Goal: Use online tool/utility: Use online tool/utility

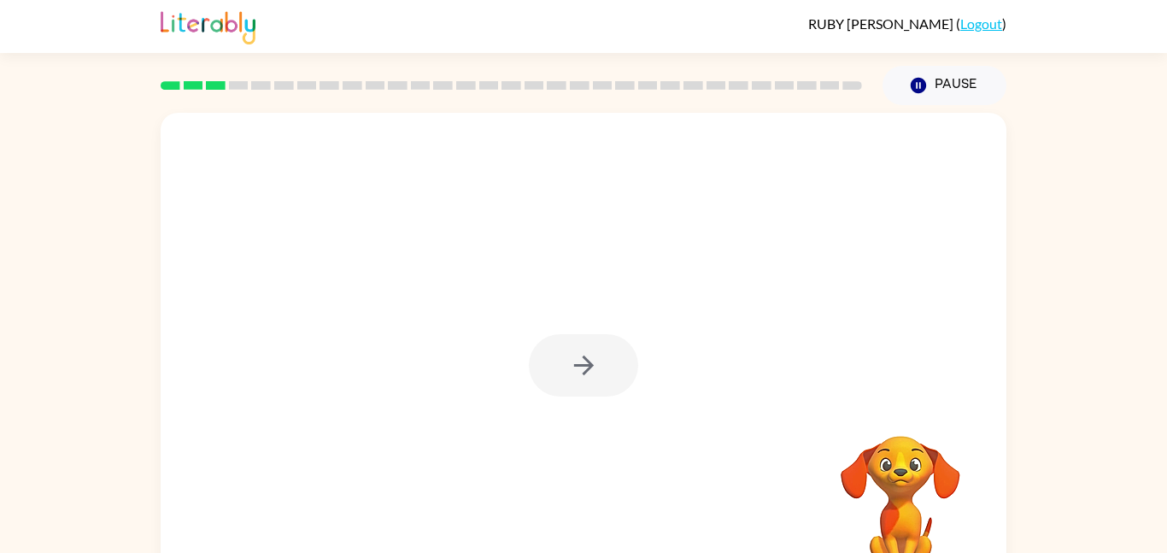
click at [576, 371] on div at bounding box center [583, 365] width 109 height 62
click at [577, 372] on div at bounding box center [583, 365] width 109 height 62
click at [577, 372] on icon "button" at bounding box center [584, 365] width 30 height 30
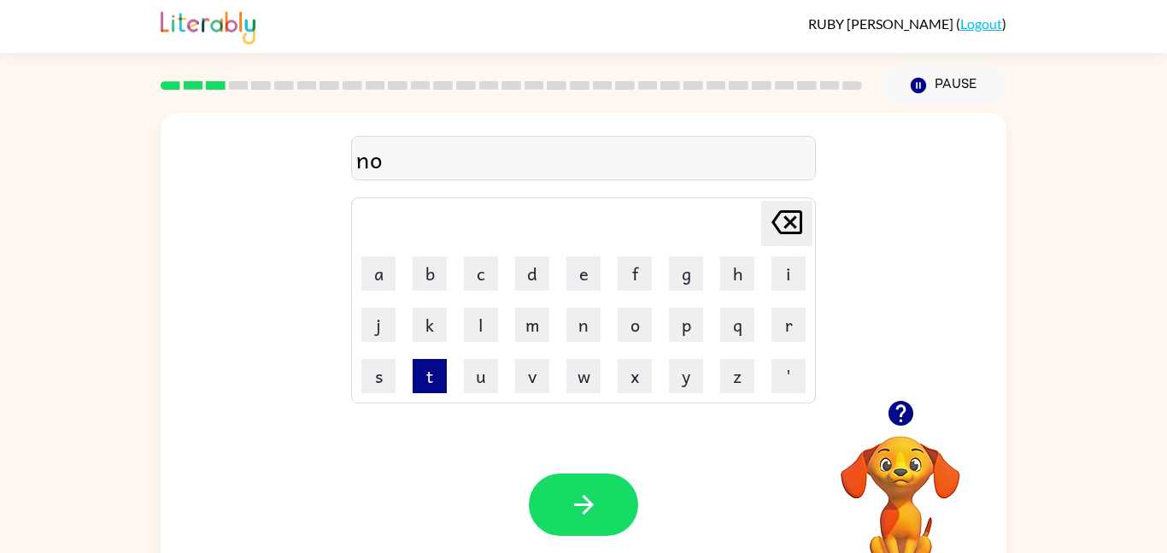
click at [435, 385] on button "t" at bounding box center [430, 376] width 34 height 34
type button "t"
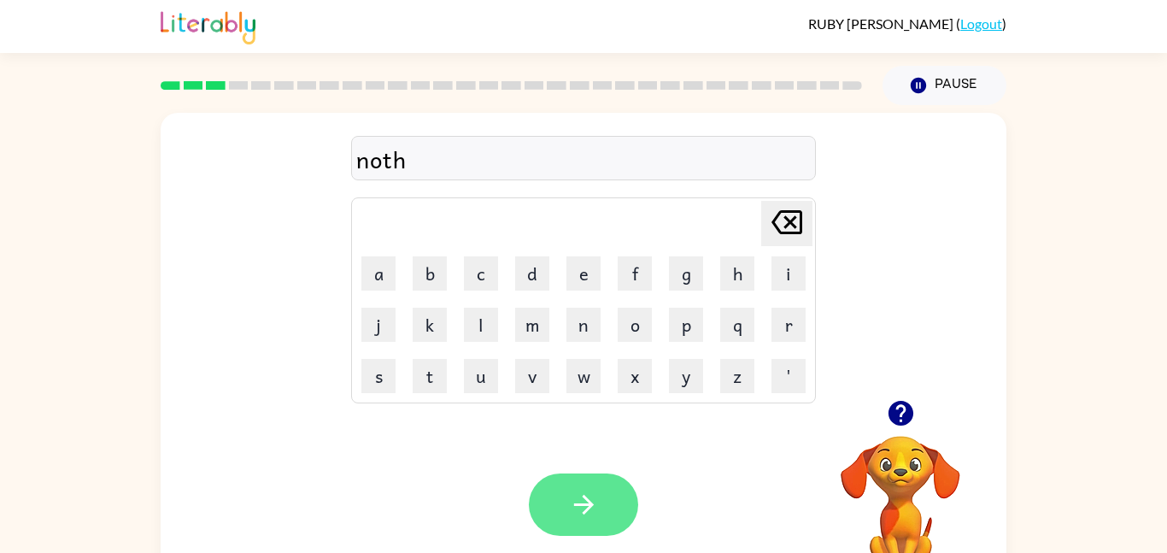
click at [542, 488] on button "button" at bounding box center [583, 504] width 109 height 62
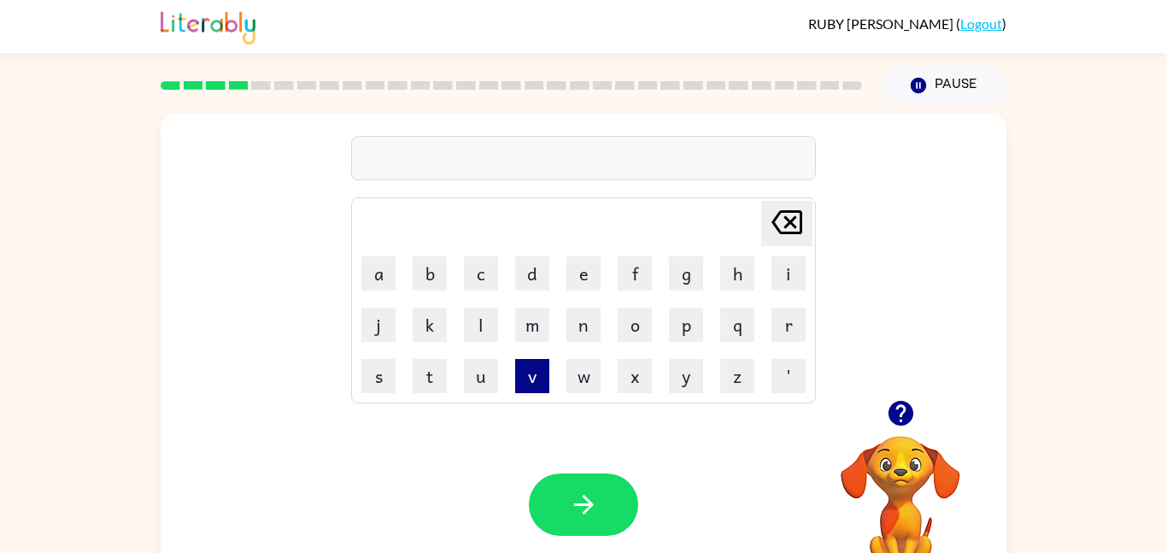
click at [519, 381] on button "v" at bounding box center [532, 376] width 34 height 34
type button "v"
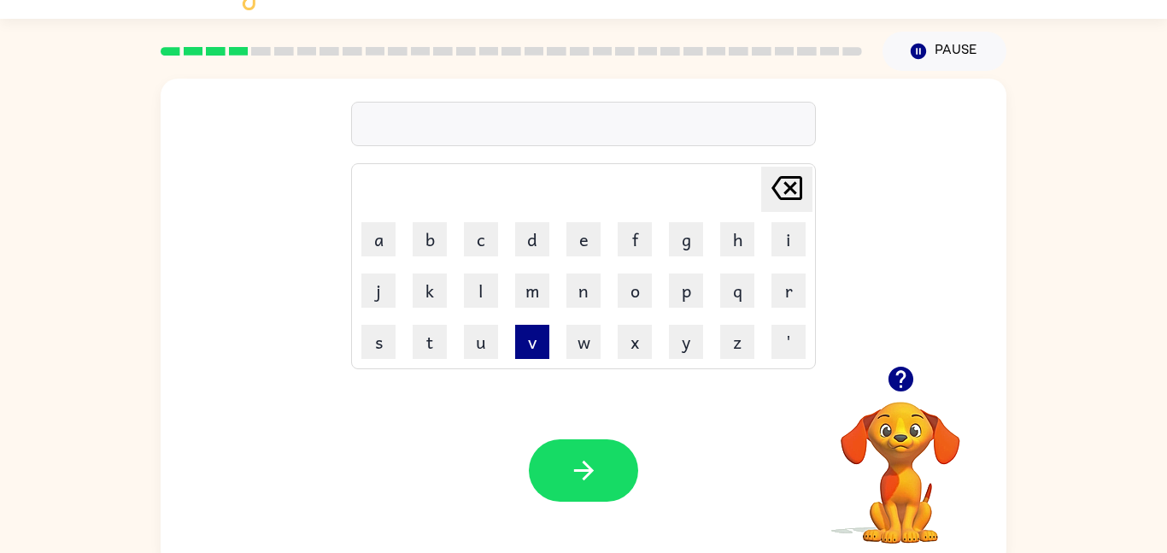
type button "w"
type button "x"
type button "y"
type button "z"
type button "'"
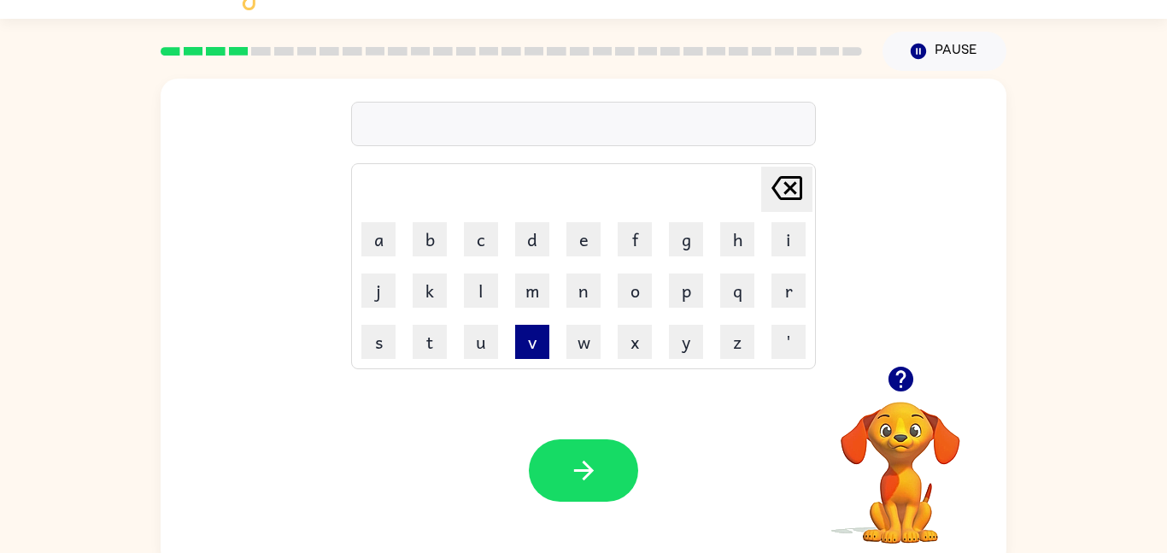
scroll to position [7, 0]
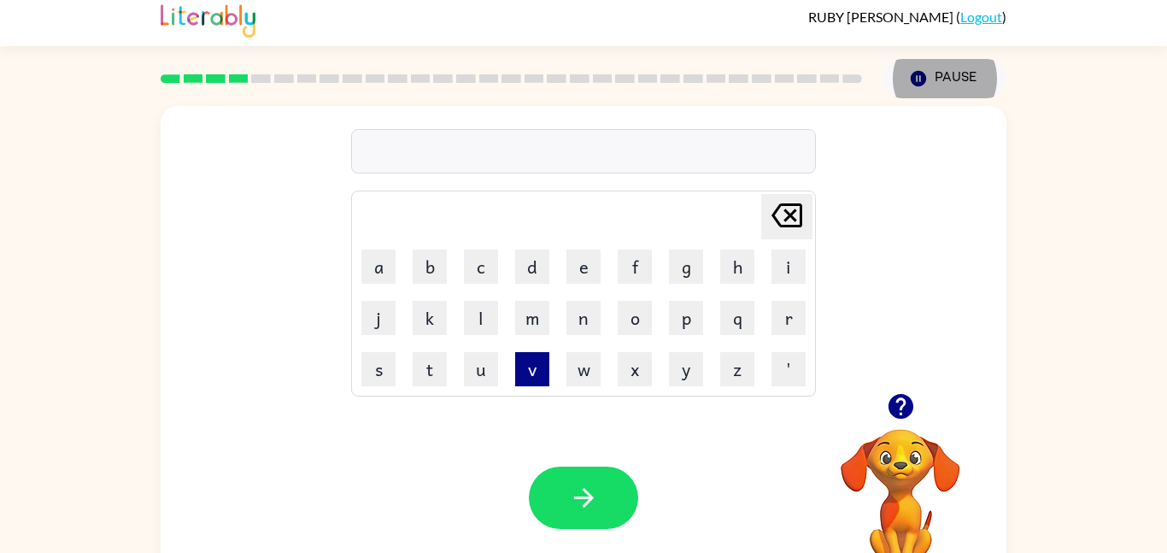
type button "delete"
type button "a"
type button "b"
type button "c"
type button "d"
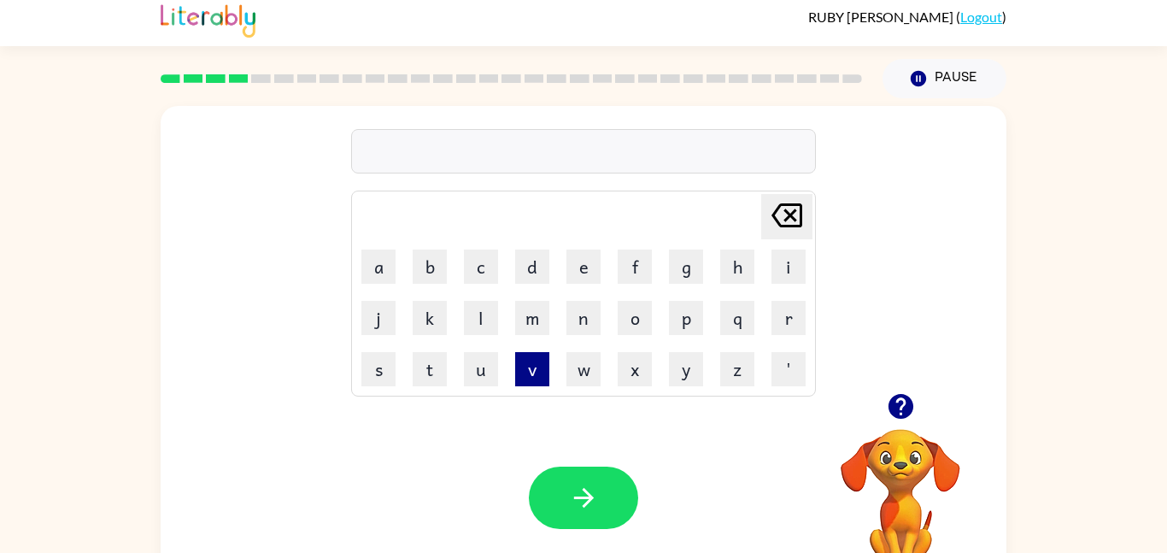
type button "e"
type button "f"
type button "g"
type button "h"
type button "i"
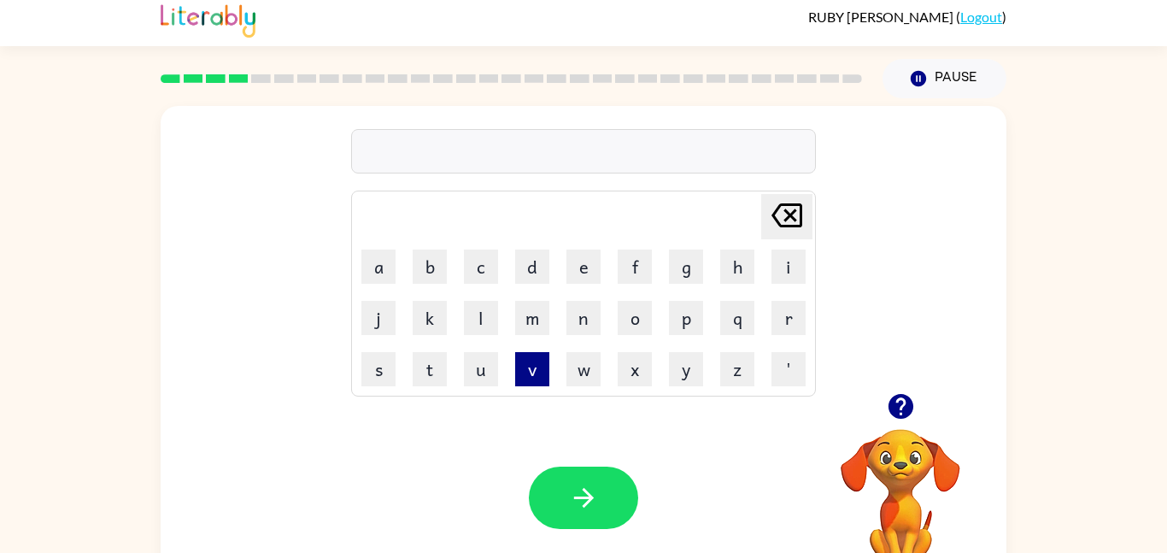
type button "j"
type button "k"
type button "l"
type button "m"
type button "n"
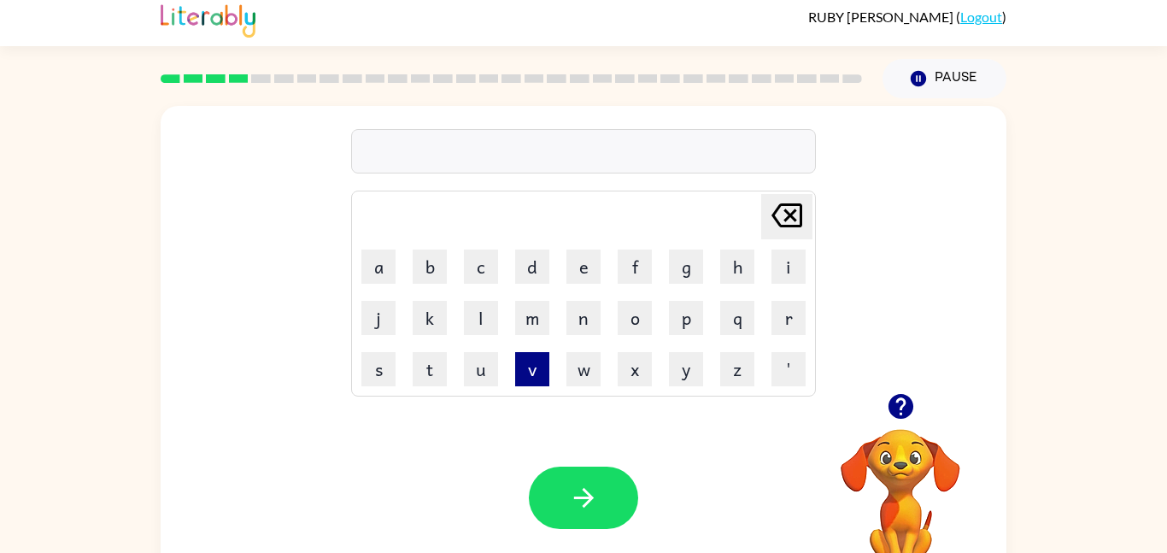
type button "o"
type button "p"
type button "q"
type button "r"
type button "s"
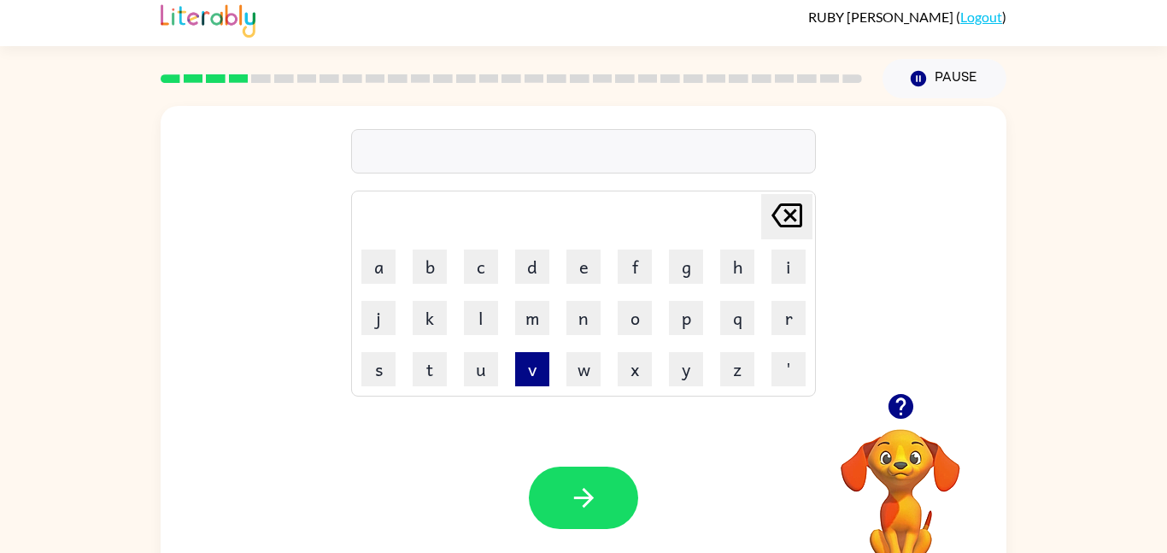
type button "t"
type button "u"
click at [374, 371] on button "s" at bounding box center [378, 369] width 34 height 34
click at [584, 378] on button "w" at bounding box center [583, 369] width 34 height 34
click at [814, 270] on table "[PERSON_NAME] last character input a b c d e f g h i j k l m n o p q r s t u v …" at bounding box center [583, 293] width 463 height 204
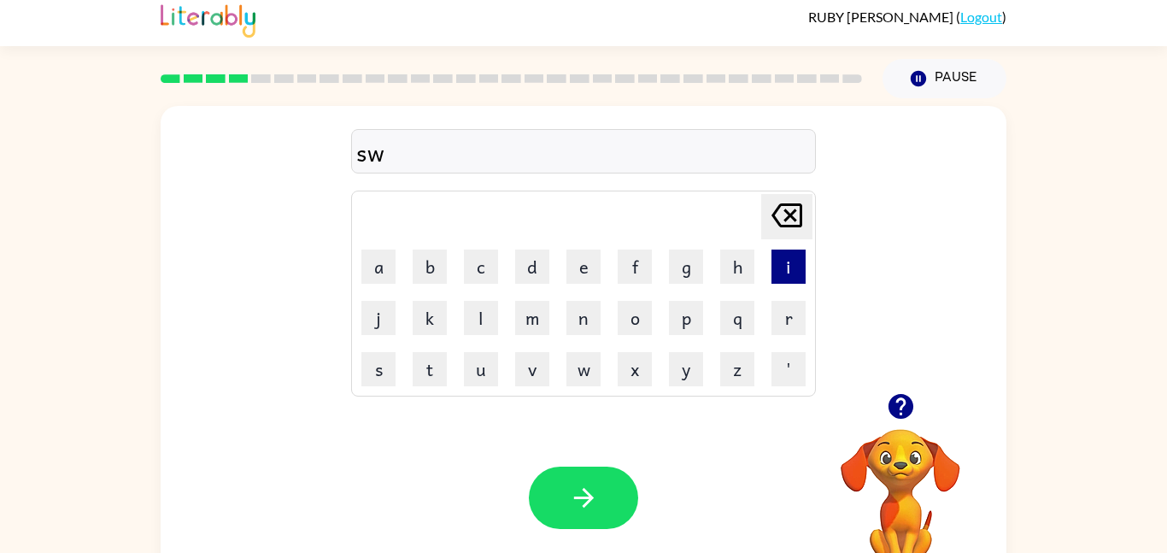
click at [804, 267] on button "i" at bounding box center [789, 266] width 34 height 34
click at [538, 302] on button "m" at bounding box center [532, 318] width 34 height 34
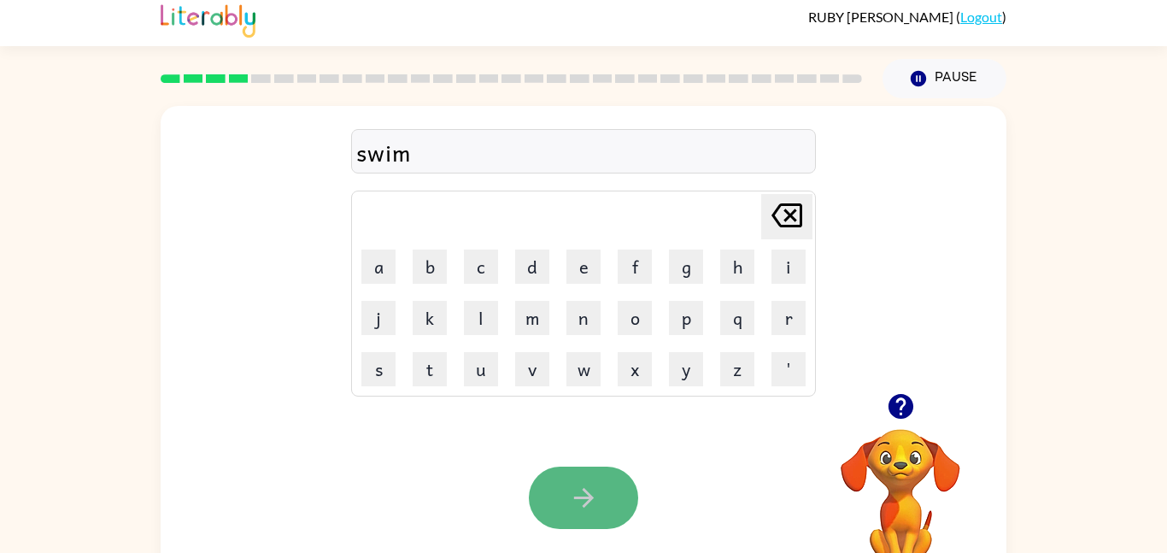
click at [576, 486] on icon "button" at bounding box center [584, 498] width 30 height 30
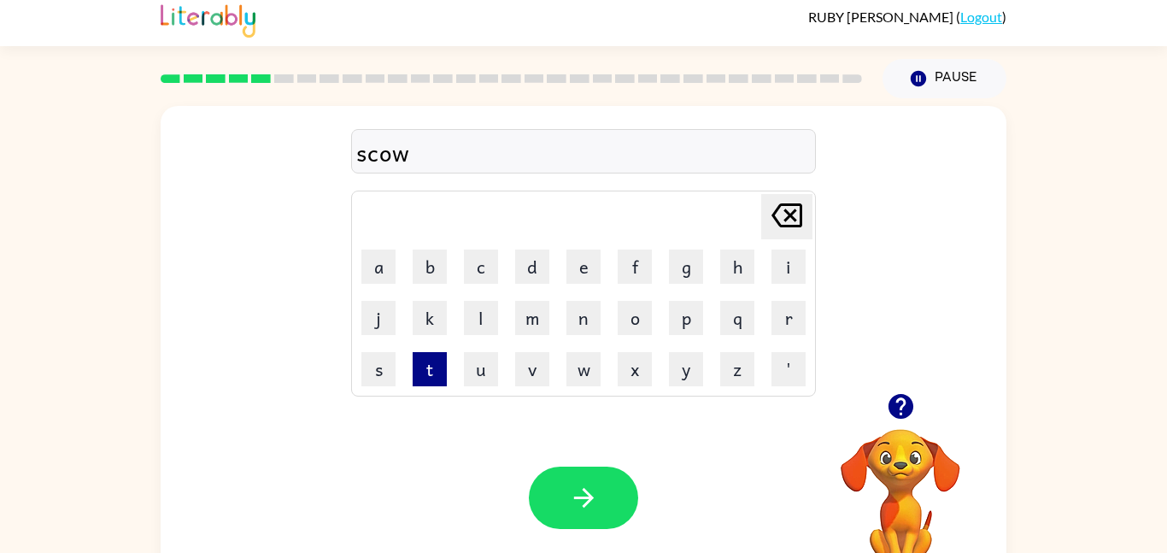
click at [424, 371] on button "t" at bounding box center [430, 369] width 34 height 34
type button "t"
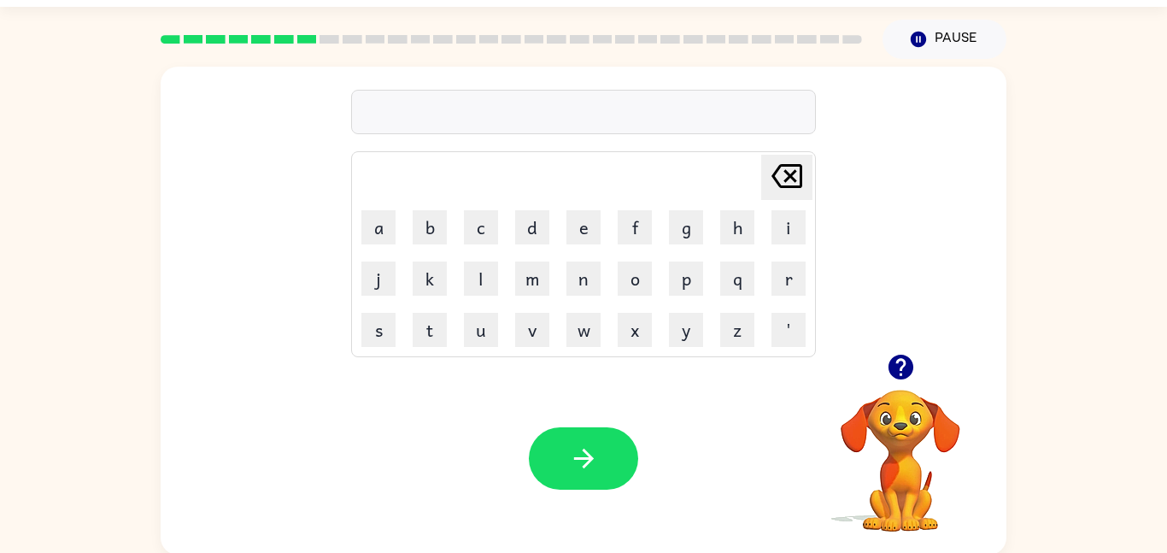
scroll to position [48, 0]
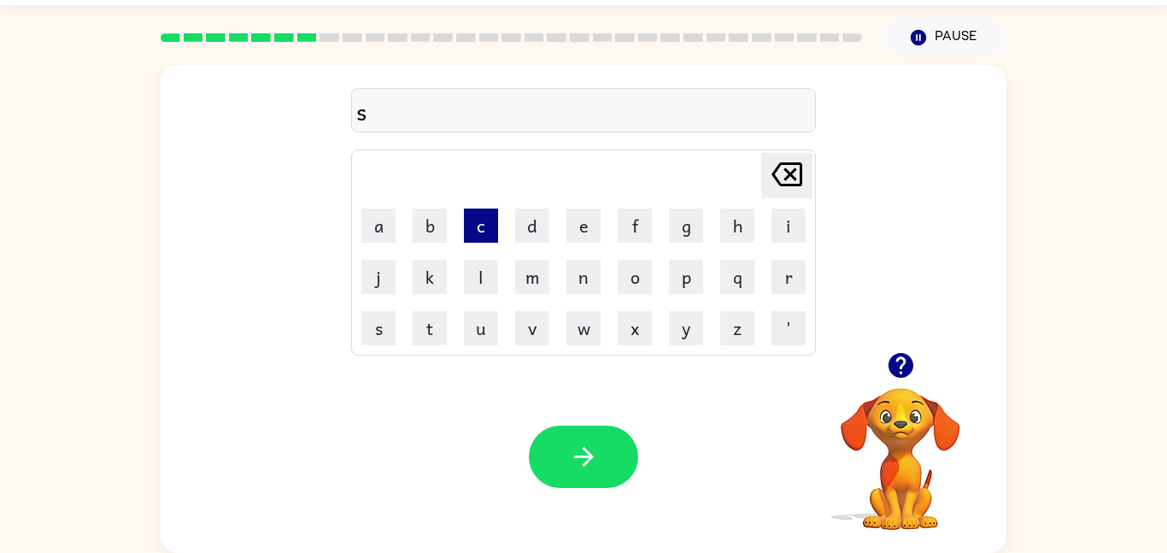
click at [491, 234] on button "c" at bounding box center [481, 225] width 34 height 34
type button "c"
click at [672, 278] on button "p" at bounding box center [686, 277] width 34 height 34
click at [625, 273] on button "o" at bounding box center [635, 277] width 34 height 34
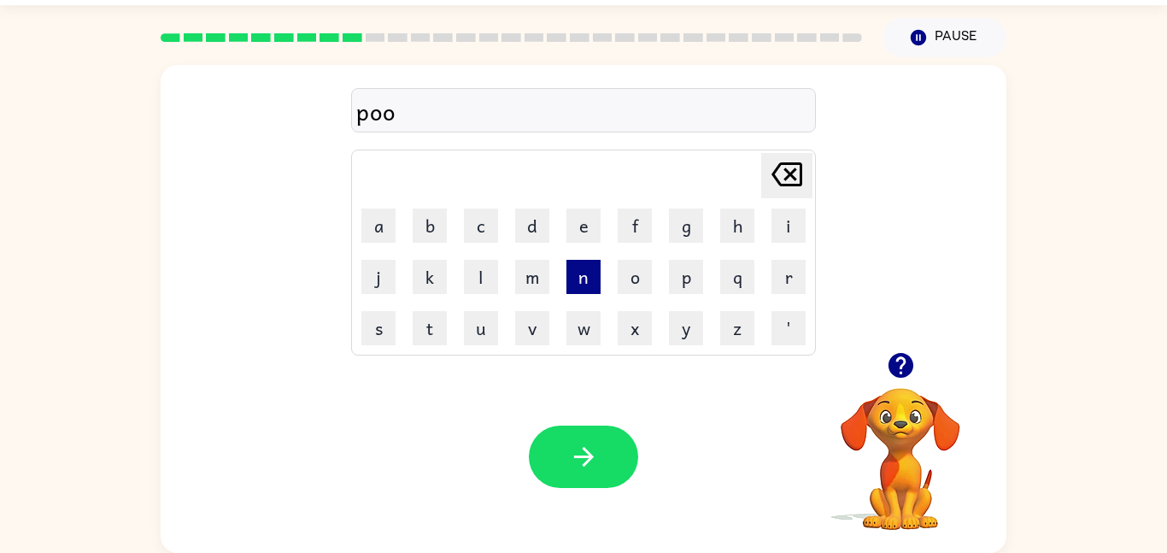
click at [579, 291] on button "n" at bounding box center [583, 277] width 34 height 34
type button "n"
click at [379, 340] on button "s" at bounding box center [378, 328] width 34 height 34
click at [526, 438] on div "Your browser must support playing .mp4 files to use Literably. Please try using…" at bounding box center [584, 457] width 846 height 192
click at [582, 266] on button "n" at bounding box center [583, 277] width 34 height 34
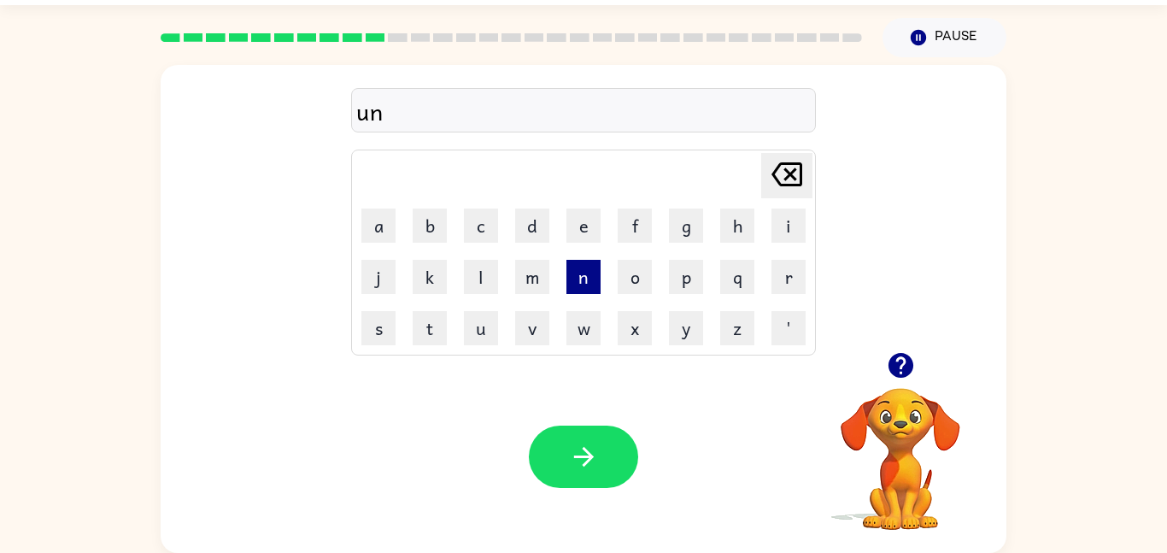
type button "n"
click at [535, 319] on button "v" at bounding box center [532, 328] width 34 height 34
click at [622, 275] on button "o" at bounding box center [635, 277] width 34 height 34
click at [436, 338] on button "t" at bounding box center [430, 328] width 34 height 34
click at [585, 247] on td "e" at bounding box center [584, 226] width 50 height 50
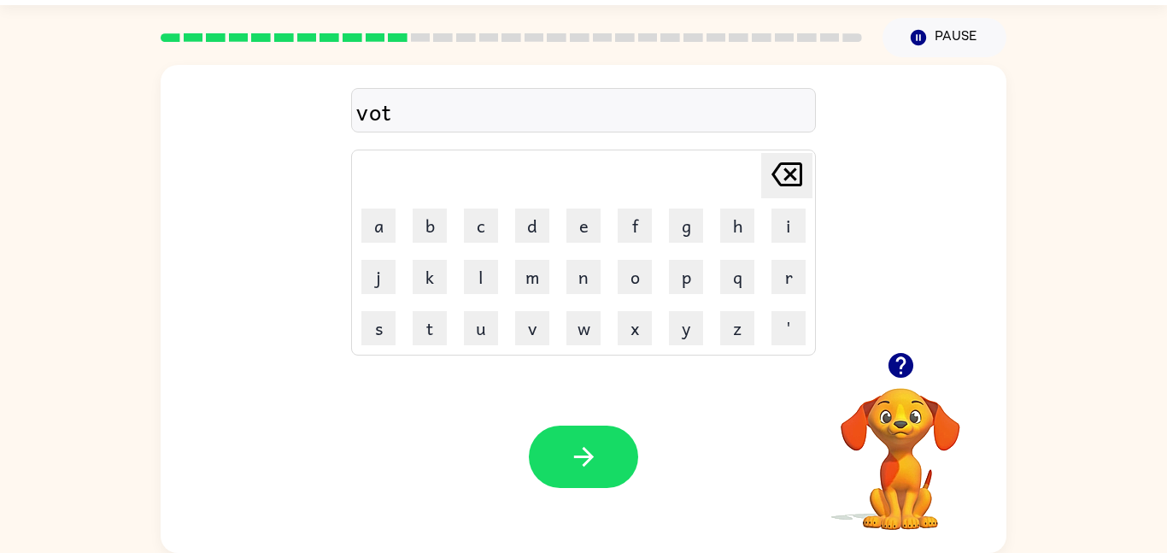
click at [585, 243] on td "e" at bounding box center [584, 226] width 50 height 50
click at [582, 234] on button "e" at bounding box center [583, 225] width 34 height 34
click at [539, 467] on button "button" at bounding box center [583, 457] width 109 height 62
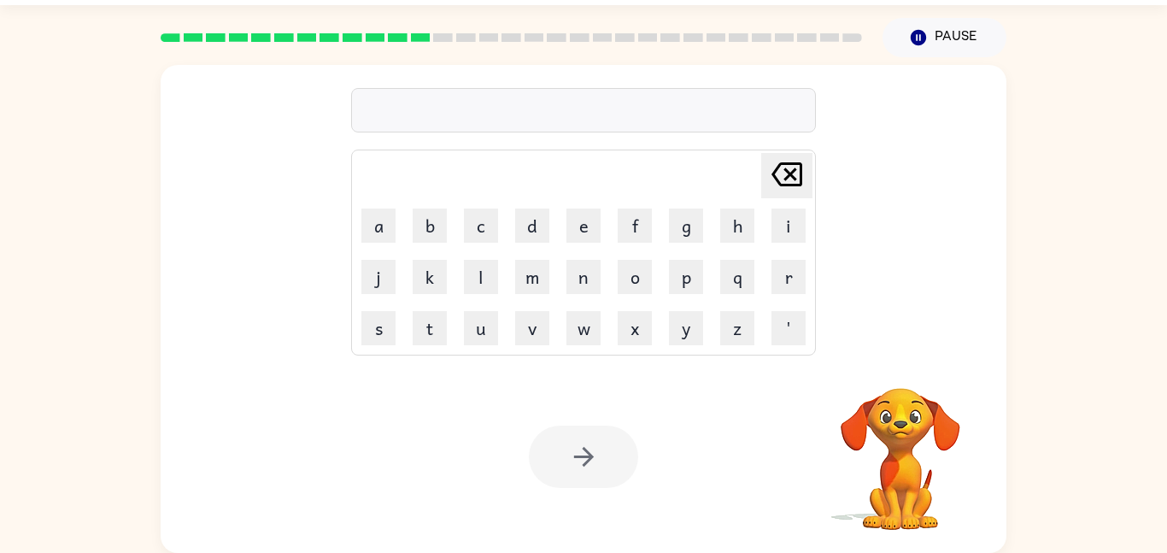
click at [538, 296] on td "m" at bounding box center [533, 277] width 50 height 50
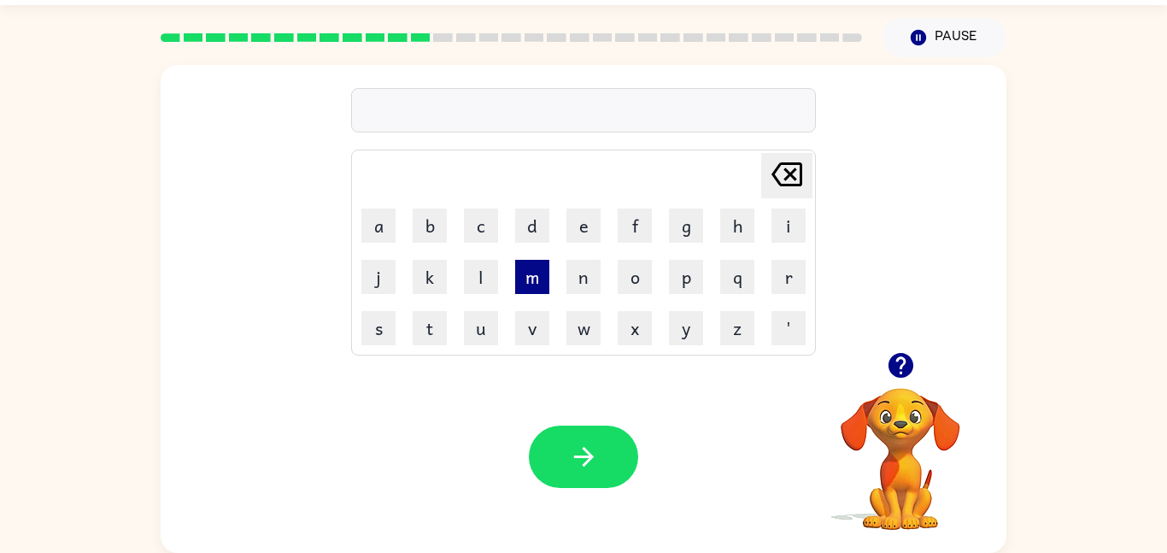
click at [538, 291] on button "m" at bounding box center [532, 277] width 34 height 34
click at [571, 328] on button "w" at bounding box center [583, 328] width 34 height 34
click at [382, 346] on td "s" at bounding box center [379, 328] width 50 height 50
click at [380, 337] on button "s" at bounding box center [378, 328] width 34 height 34
click at [414, 324] on button "t" at bounding box center [430, 328] width 34 height 34
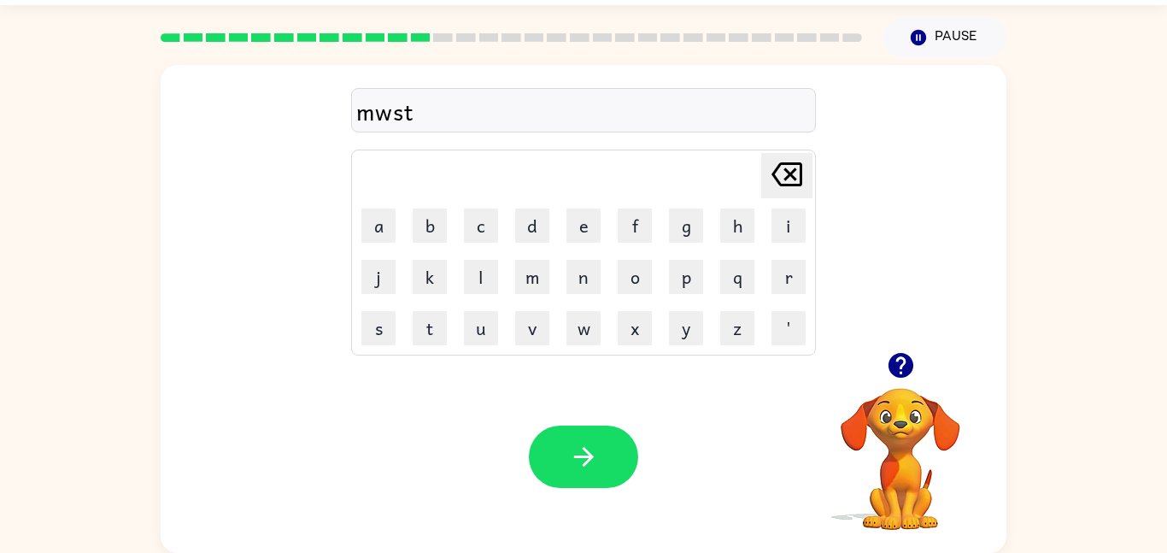
click at [387, 109] on div "mwst" at bounding box center [583, 111] width 455 height 36
click at [396, 109] on div "mwst" at bounding box center [583, 111] width 455 height 36
click at [424, 105] on div "mwst" at bounding box center [583, 111] width 455 height 36
click at [801, 154] on icon "[PERSON_NAME] last character input" at bounding box center [786, 174] width 41 height 41
click at [802, 150] on table "[PERSON_NAME] last character input a b c d e f g h i j k l m n o p q r s t u v …" at bounding box center [583, 252] width 463 height 204
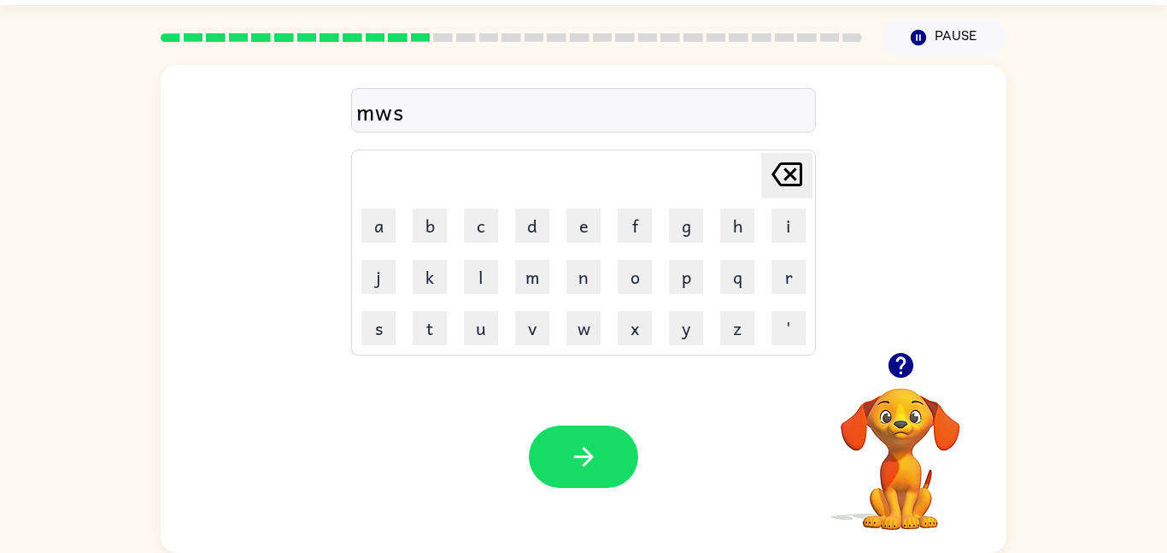
click at [784, 204] on td "i" at bounding box center [789, 226] width 50 height 50
click at [789, 179] on icon "[PERSON_NAME] last character input" at bounding box center [786, 174] width 41 height 41
click at [630, 279] on button "o" at bounding box center [635, 277] width 34 height 34
click at [390, 325] on button "s" at bounding box center [378, 328] width 34 height 34
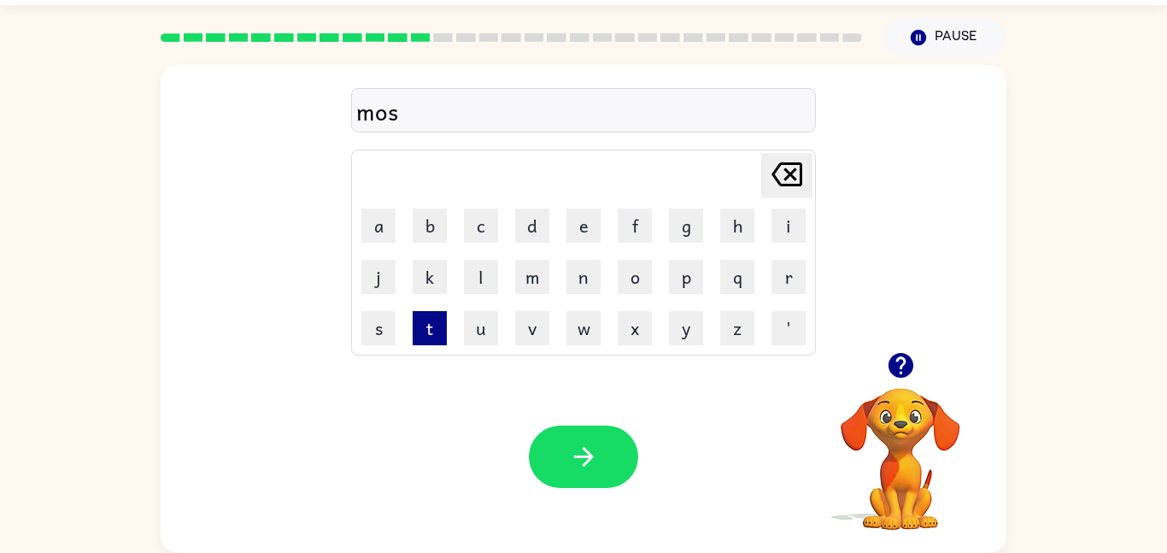
click at [434, 324] on button "t" at bounding box center [430, 328] width 34 height 34
click at [387, 233] on button "a" at bounding box center [378, 225] width 34 height 34
click at [487, 235] on button "c" at bounding box center [481, 225] width 34 height 34
click at [436, 298] on td "k" at bounding box center [430, 277] width 50 height 50
click at [443, 280] on button "k" at bounding box center [430, 277] width 34 height 34
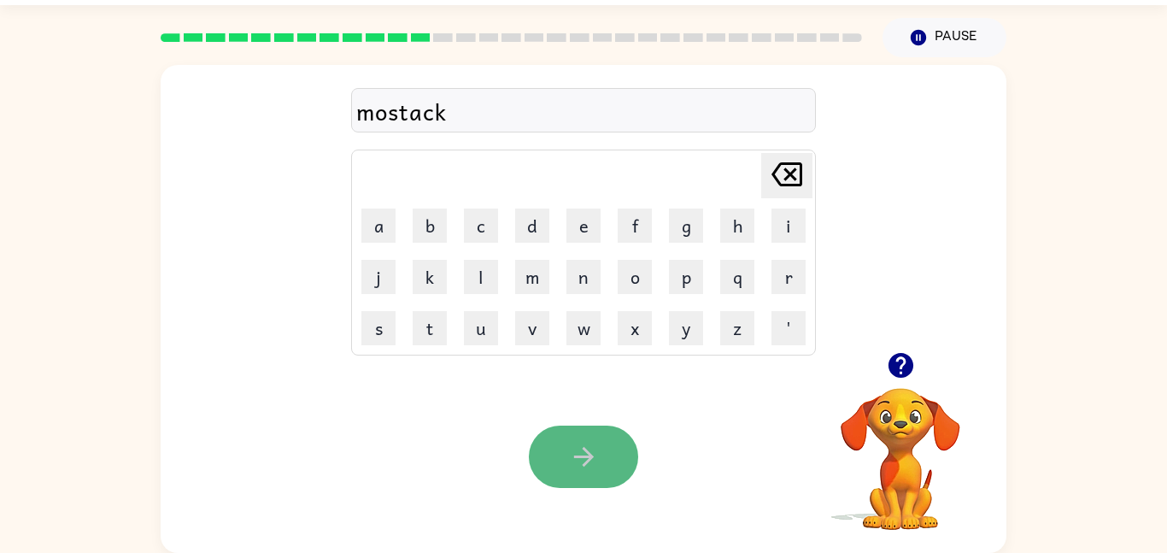
click at [572, 456] on icon "button" at bounding box center [584, 457] width 30 height 30
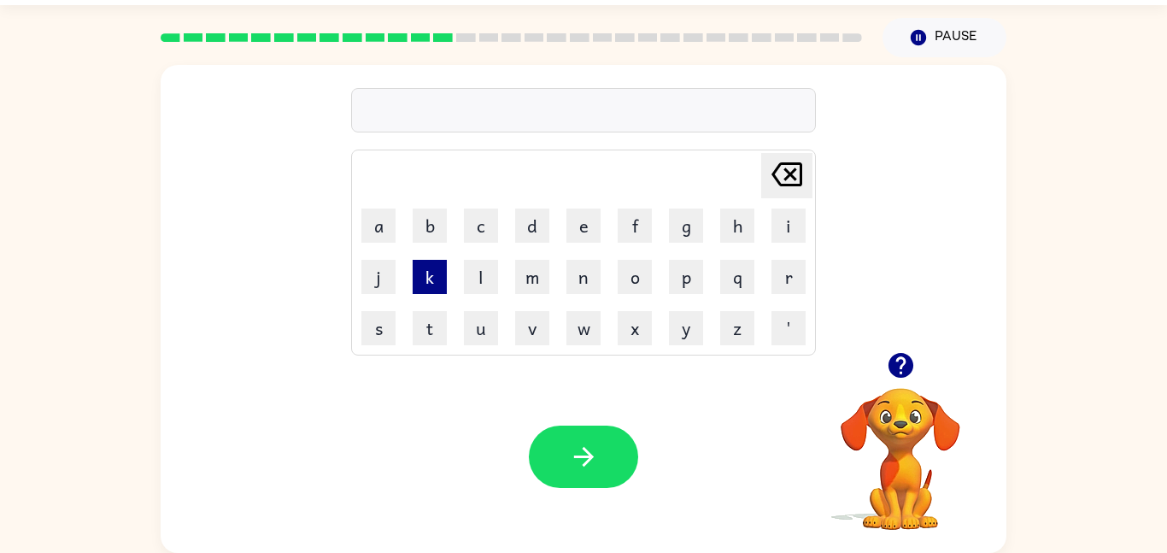
click at [442, 278] on button "k" at bounding box center [430, 277] width 34 height 34
click at [802, 226] on button "i" at bounding box center [789, 225] width 34 height 34
click at [590, 289] on button "n" at bounding box center [583, 277] width 34 height 34
click at [530, 238] on button "d" at bounding box center [532, 225] width 34 height 34
click at [496, 283] on button "l" at bounding box center [481, 277] width 34 height 34
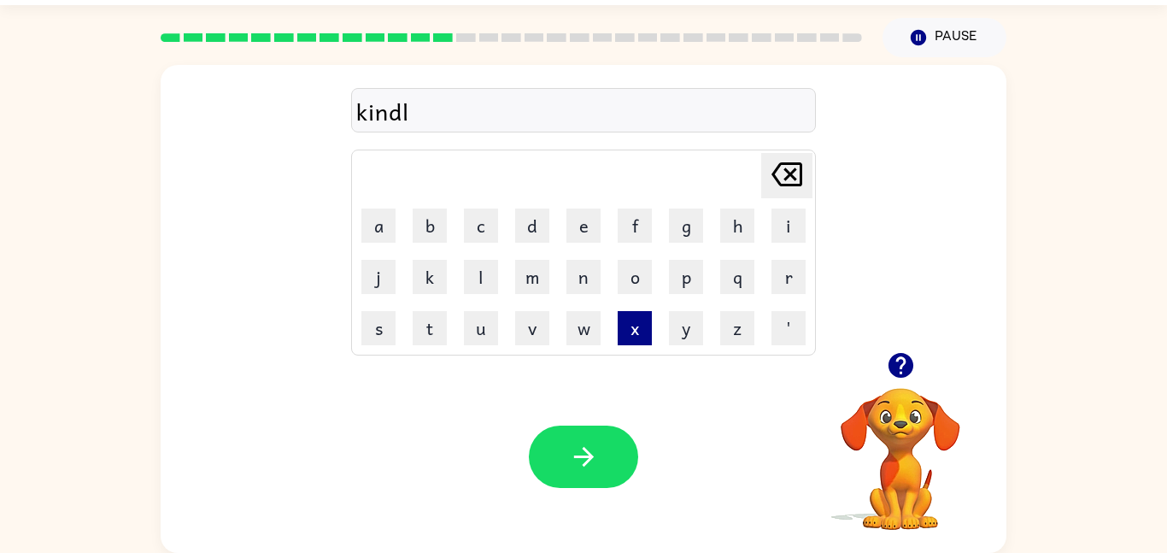
click at [633, 326] on button "x" at bounding box center [635, 328] width 34 height 34
click at [783, 172] on icon "[PERSON_NAME] last character input" at bounding box center [786, 174] width 41 height 41
click at [677, 326] on button "y" at bounding box center [686, 328] width 34 height 34
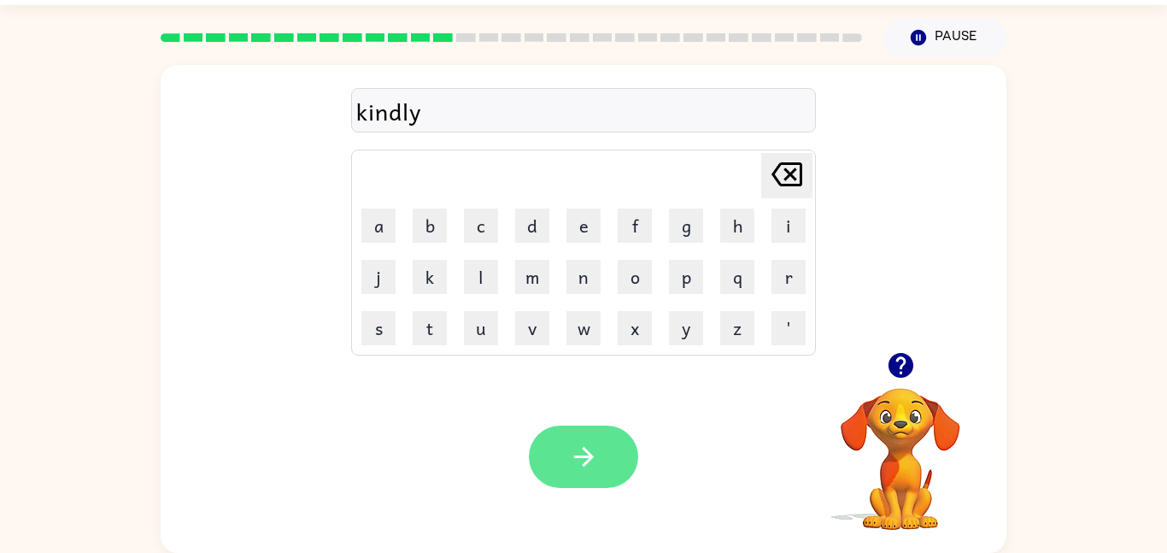
click at [618, 448] on button "button" at bounding box center [583, 457] width 109 height 62
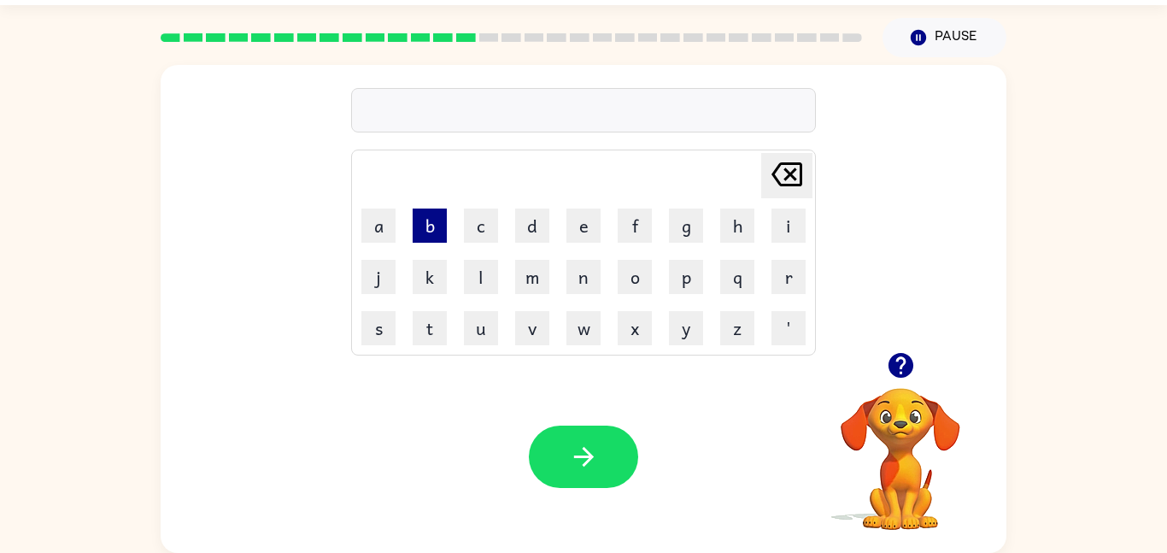
click at [427, 239] on button "b" at bounding box center [430, 225] width 34 height 34
click at [813, 176] on td "[PERSON_NAME] last character input" at bounding box center [584, 175] width 460 height 47
click at [807, 166] on icon "[PERSON_NAME] last character input" at bounding box center [786, 174] width 41 height 41
click at [512, 244] on td "d" at bounding box center [533, 226] width 50 height 50
click at [539, 228] on button "d" at bounding box center [532, 225] width 34 height 34
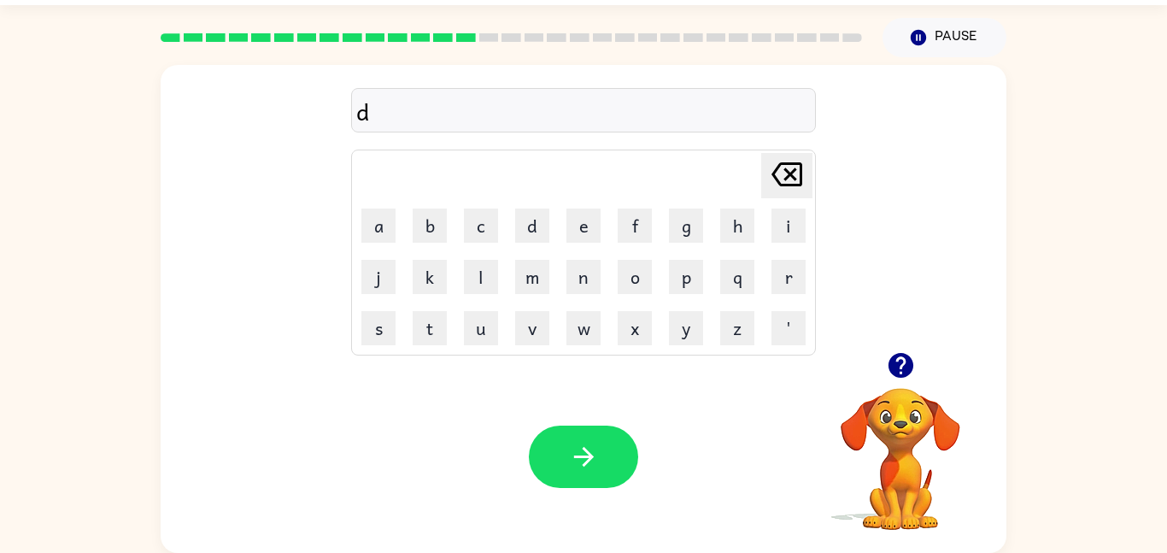
click at [893, 359] on icon "button" at bounding box center [900, 365] width 25 height 25
click at [496, 271] on button "l" at bounding box center [481, 277] width 34 height 34
click at [770, 171] on icon "[PERSON_NAME] last character input" at bounding box center [786, 174] width 41 height 41
click at [363, 220] on button "a" at bounding box center [378, 225] width 34 height 34
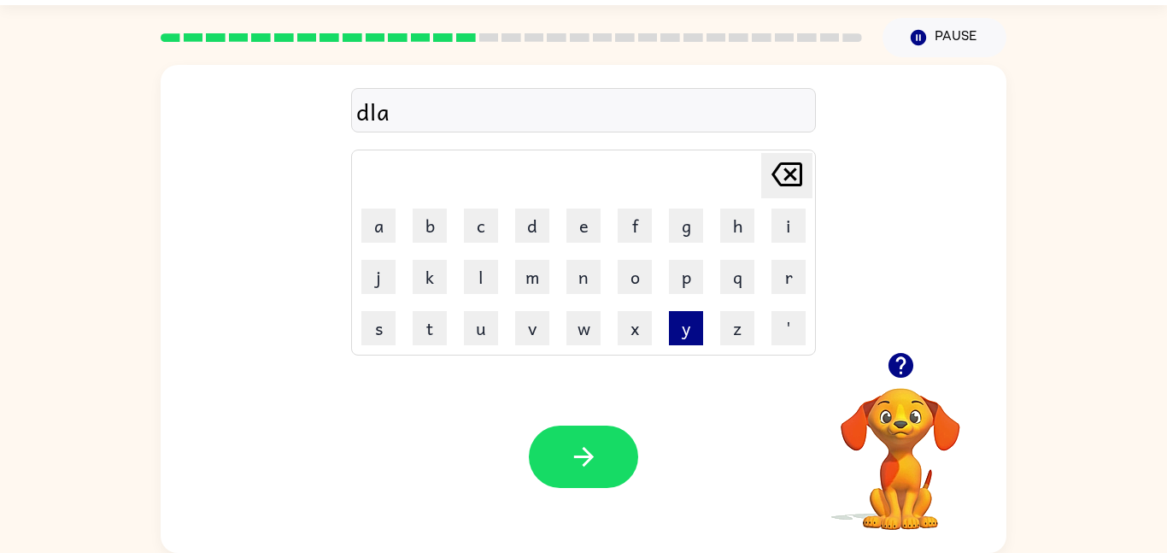
click at [684, 335] on button "y" at bounding box center [686, 328] width 34 height 34
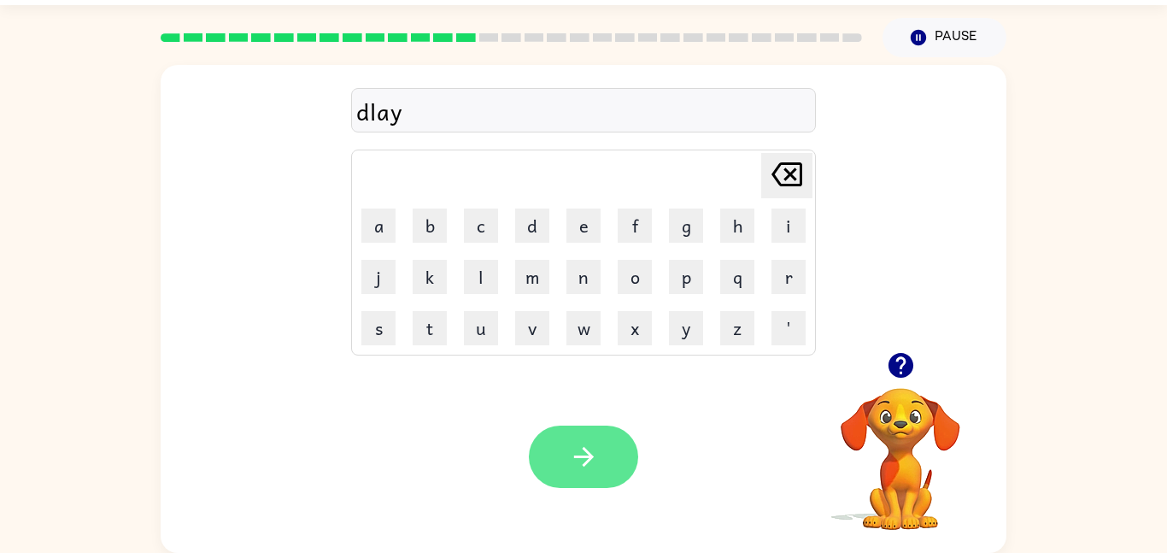
click at [589, 434] on button "button" at bounding box center [583, 457] width 109 height 62
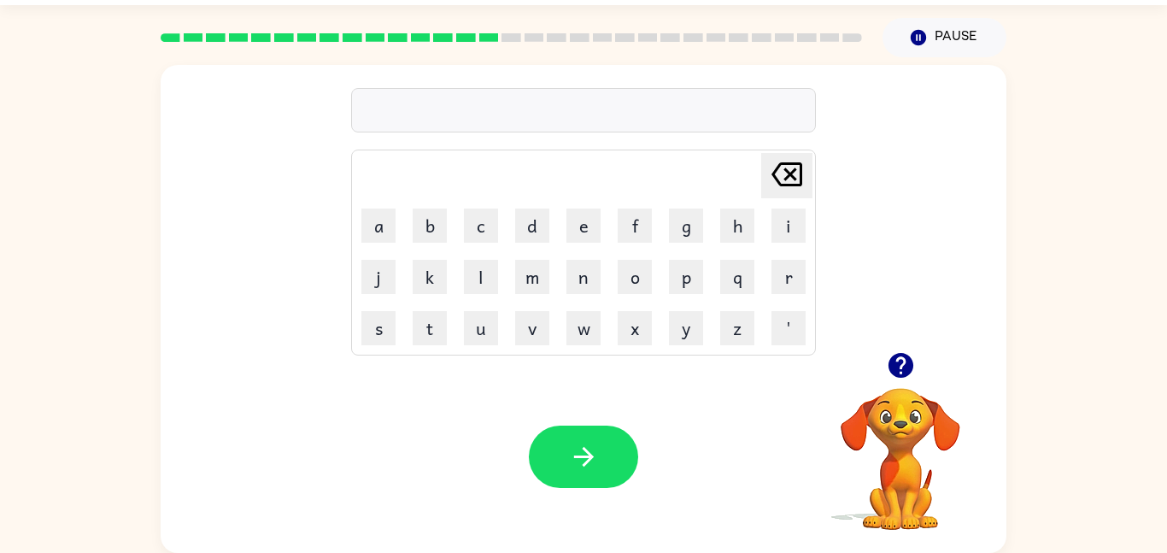
click at [506, 219] on table "[PERSON_NAME] last character input a b c d e f g h i j k l m n o p q r s t u v …" at bounding box center [583, 252] width 463 height 204
click at [477, 232] on button "c" at bounding box center [481, 225] width 34 height 34
click at [631, 287] on button "o" at bounding box center [635, 277] width 34 height 34
click at [538, 236] on button "d" at bounding box center [532, 225] width 34 height 34
click at [781, 188] on icon "[PERSON_NAME] last character input" at bounding box center [786, 174] width 41 height 41
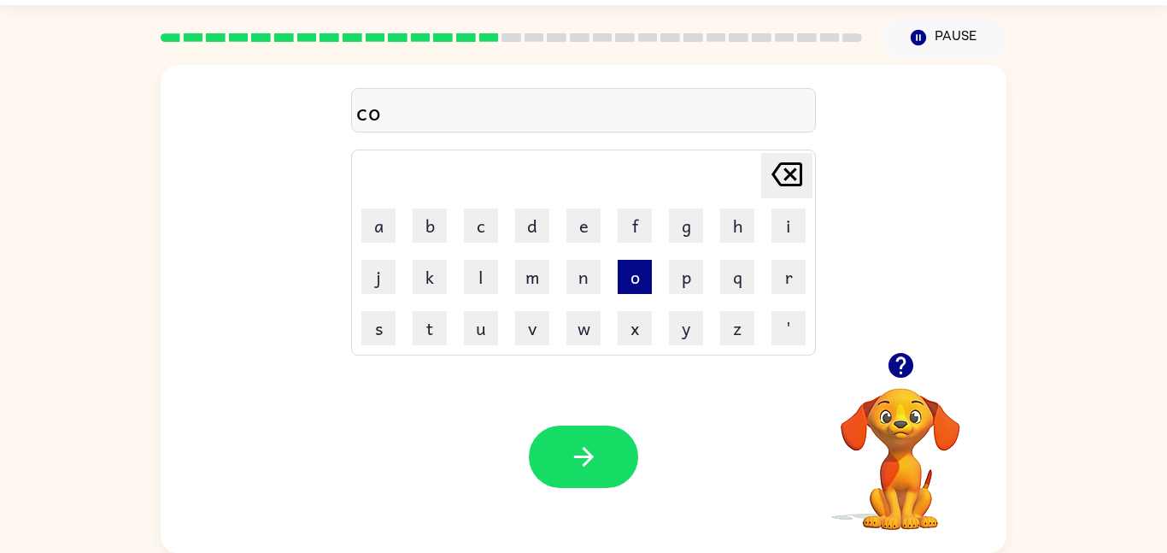
click at [635, 280] on button "o" at bounding box center [635, 277] width 34 height 34
click at [537, 242] on button "d" at bounding box center [532, 225] width 34 height 34
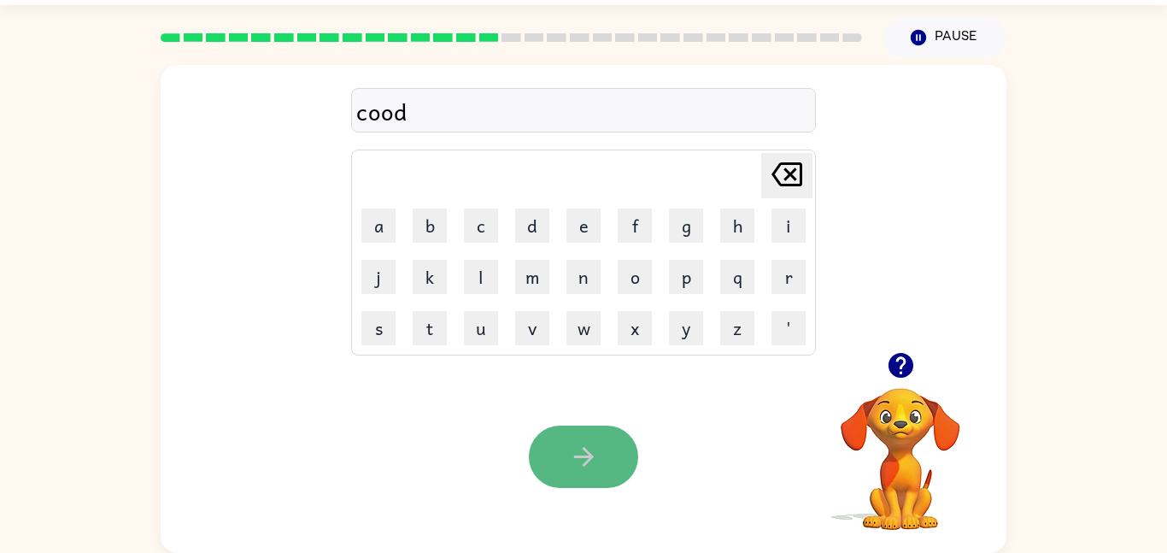
click at [565, 439] on button "button" at bounding box center [583, 457] width 109 height 62
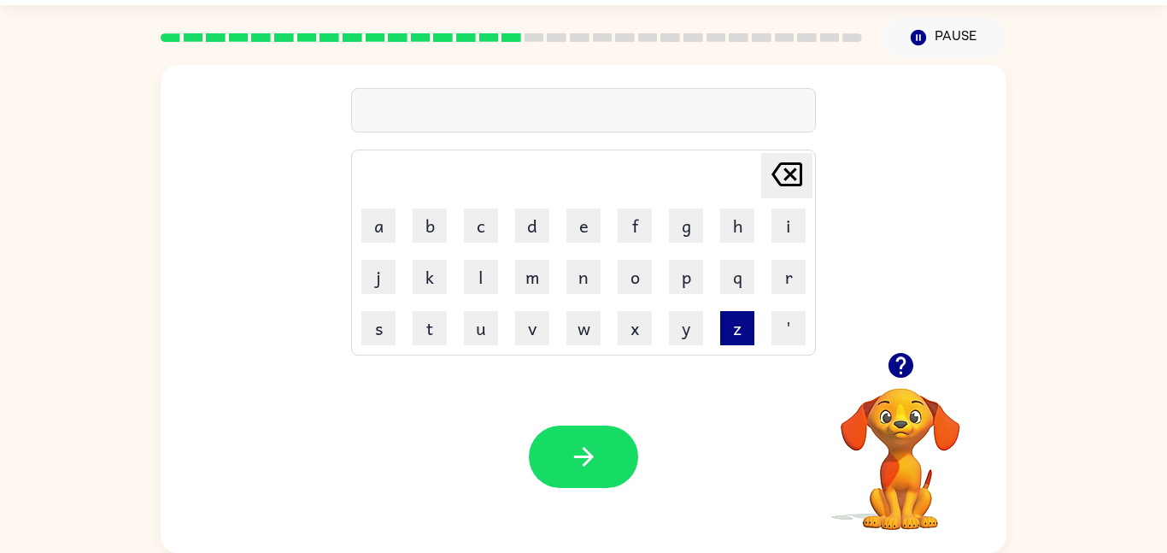
click at [744, 336] on button "z" at bounding box center [737, 328] width 34 height 34
click at [785, 210] on button "i" at bounding box center [789, 225] width 34 height 34
click at [675, 288] on button "p" at bounding box center [686, 277] width 34 height 34
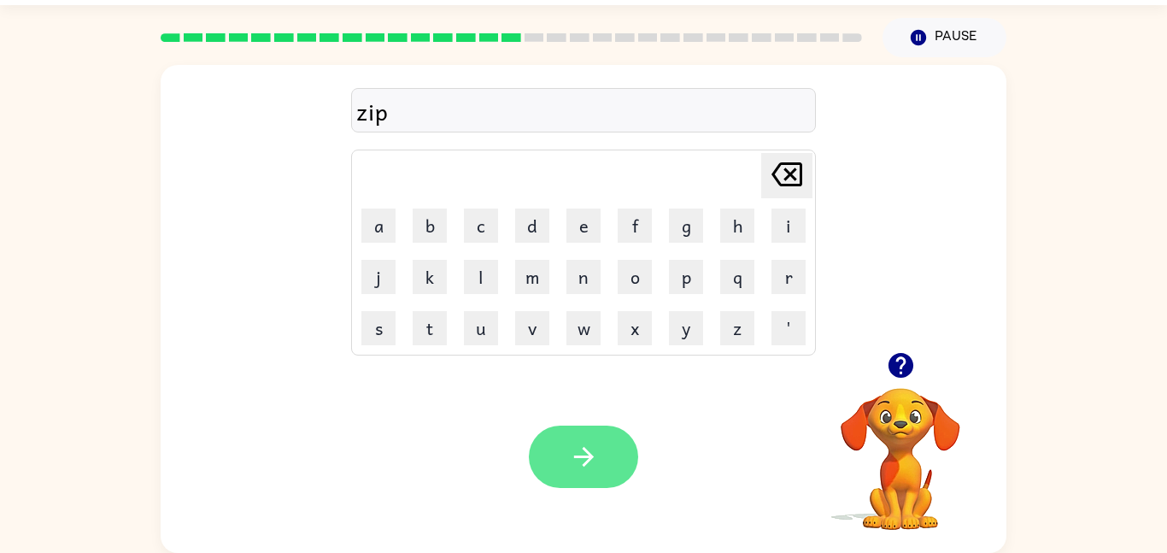
click at [613, 454] on button "button" at bounding box center [583, 457] width 109 height 62
click at [573, 440] on button "button" at bounding box center [583, 457] width 109 height 62
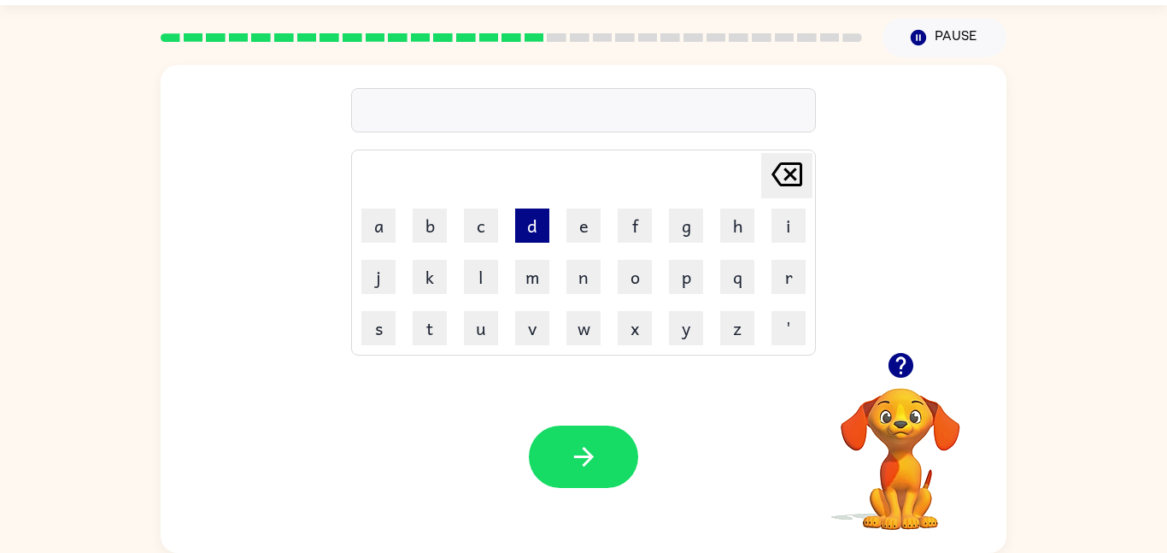
click at [530, 231] on button "d" at bounding box center [532, 225] width 34 height 34
type button "d"
click at [625, 287] on button "o" at bounding box center [635, 277] width 34 height 34
click at [697, 287] on button "p" at bounding box center [686, 277] width 34 height 34
type button "p"
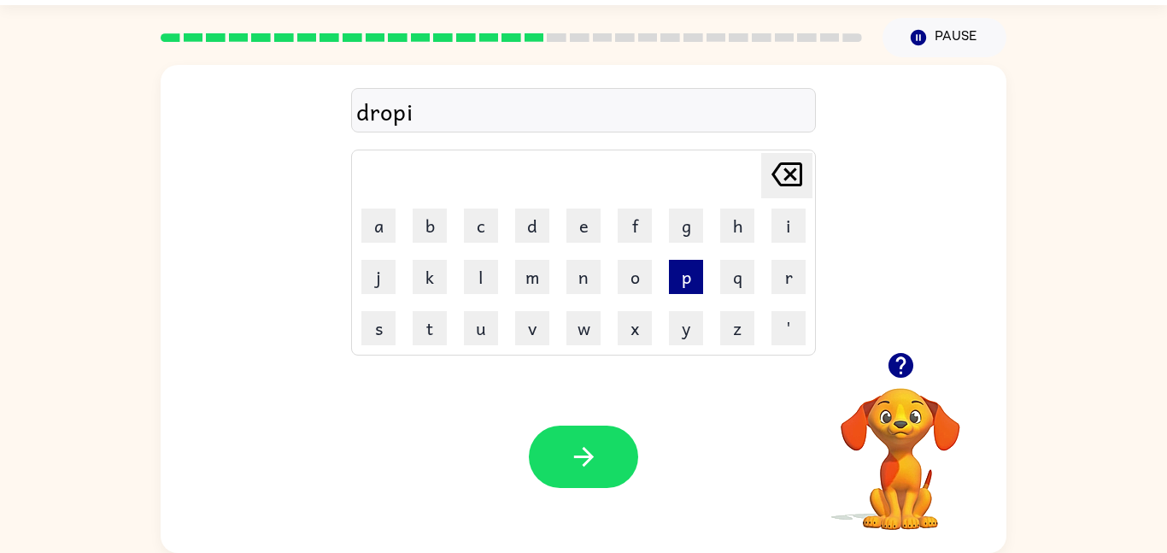
click at [678, 293] on button "p" at bounding box center [686, 277] width 34 height 34
click at [678, 294] on td "p" at bounding box center [686, 277] width 50 height 50
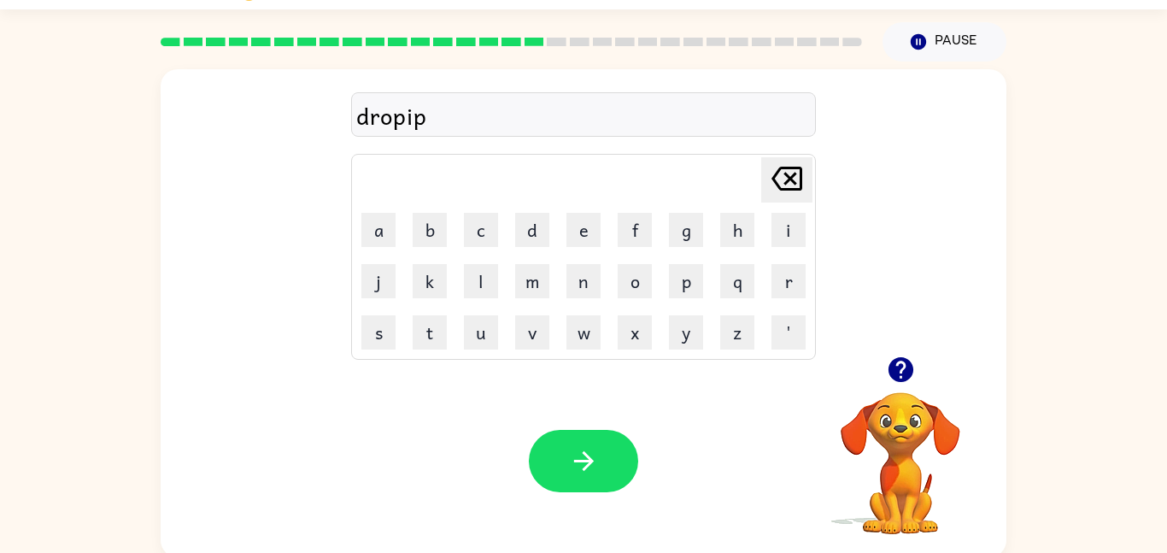
scroll to position [42, 0]
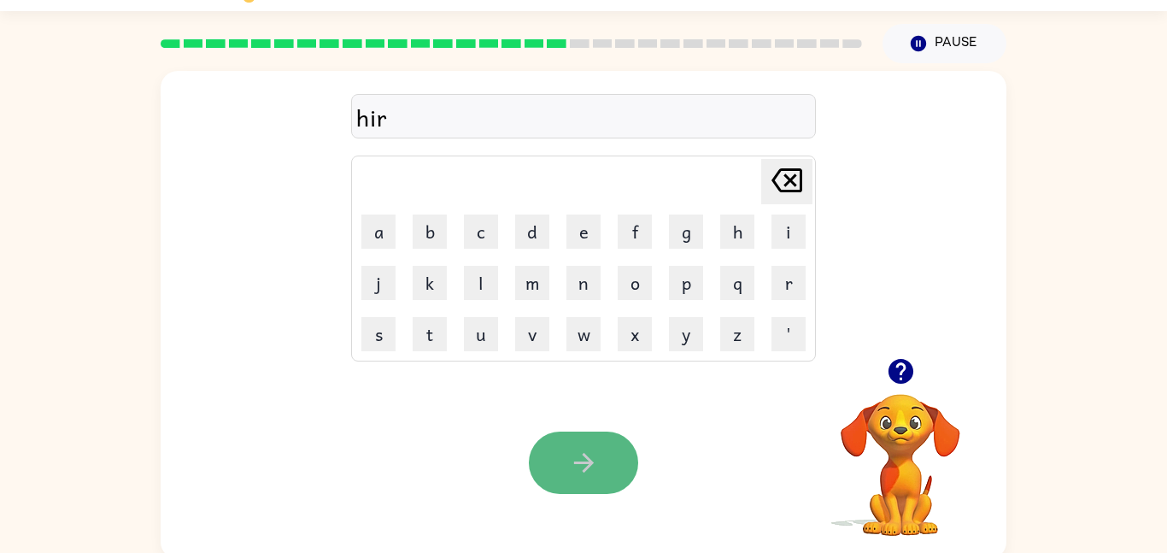
click at [566, 474] on button "button" at bounding box center [583, 462] width 109 height 62
click at [381, 208] on td "a" at bounding box center [379, 232] width 50 height 50
click at [806, 288] on td "r" at bounding box center [789, 283] width 50 height 50
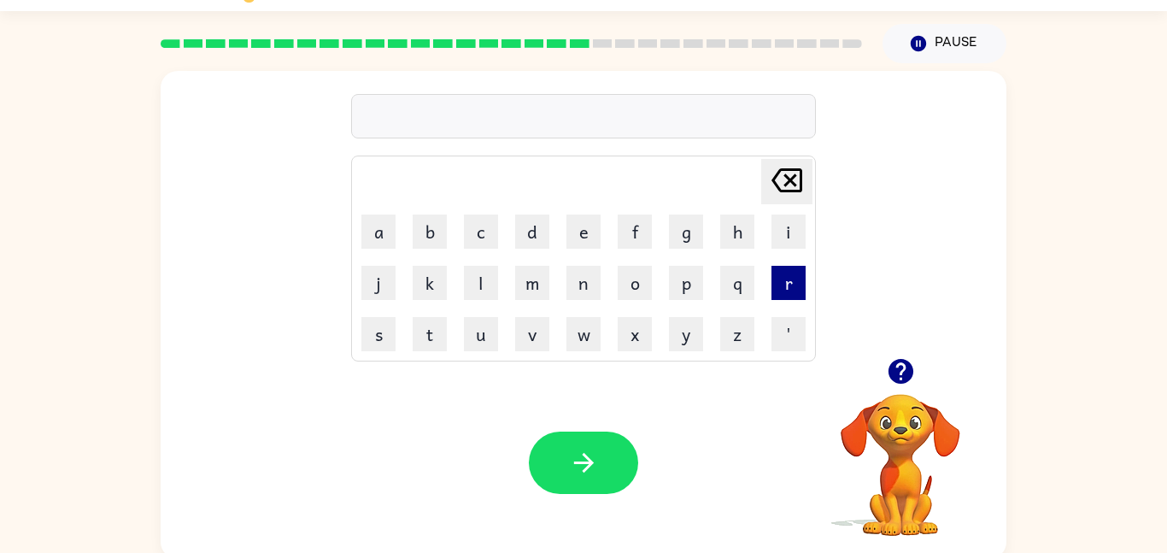
click at [802, 289] on button "r" at bounding box center [789, 283] width 34 height 34
click at [588, 244] on button "e" at bounding box center [583, 231] width 34 height 34
click at [492, 238] on button "c" at bounding box center [481, 231] width 34 height 34
click at [508, 272] on td "m" at bounding box center [533, 283] width 50 height 50
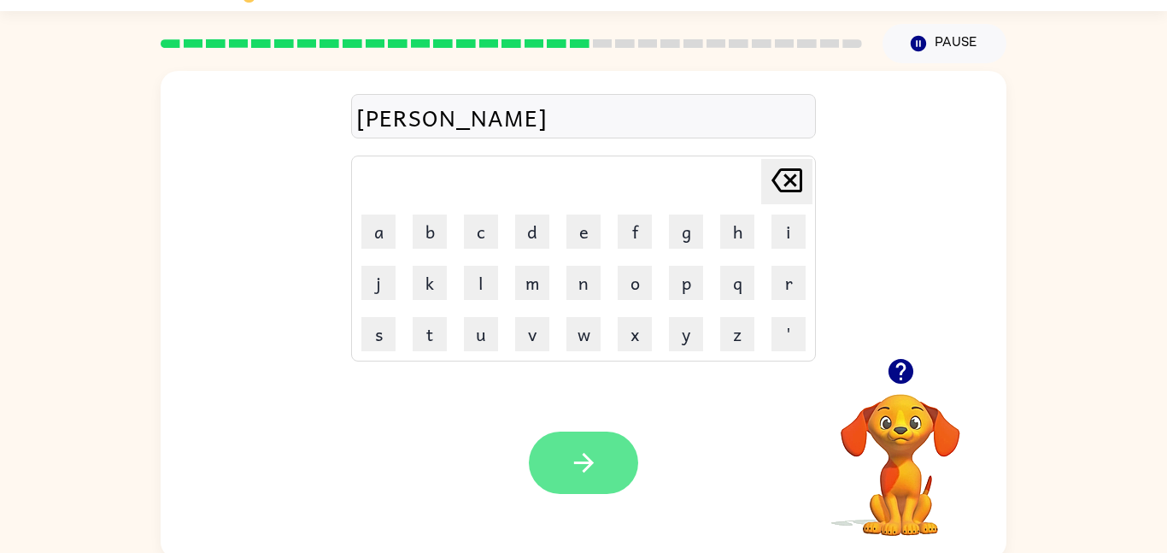
click at [542, 443] on button "button" at bounding box center [583, 462] width 109 height 62
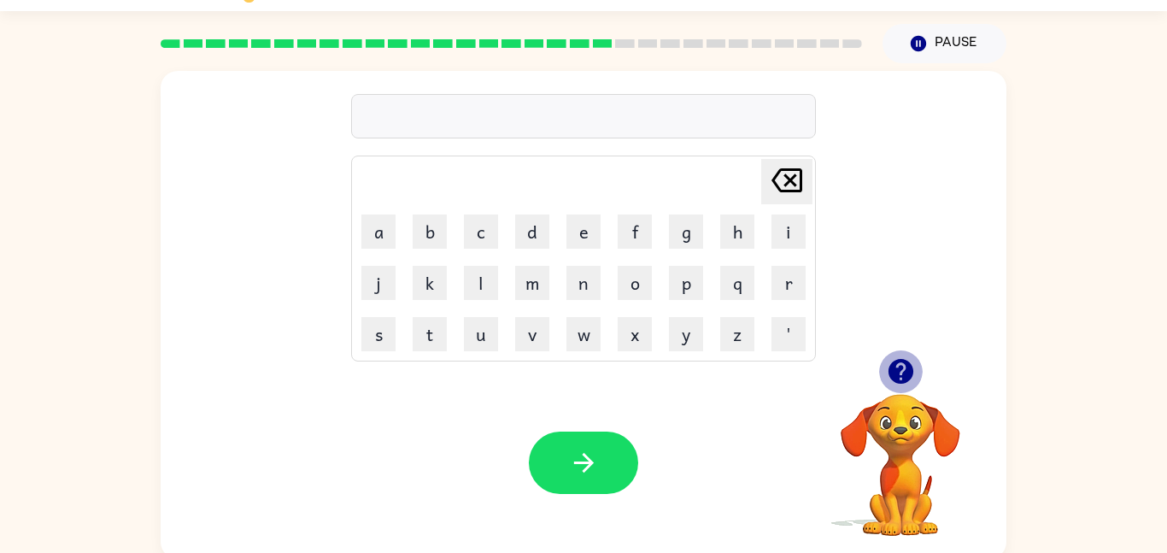
click at [883, 365] on button "button" at bounding box center [901, 371] width 44 height 44
click at [883, 365] on div "[PERSON_NAME] last character input a b c d e f g h i j k l m n o p q r s t u v …" at bounding box center [584, 315] width 846 height 488
click at [505, 287] on td "l" at bounding box center [481, 283] width 50 height 50
click at [770, 225] on td "i" at bounding box center [789, 232] width 50 height 50
click at [789, 226] on button "i" at bounding box center [789, 231] width 34 height 34
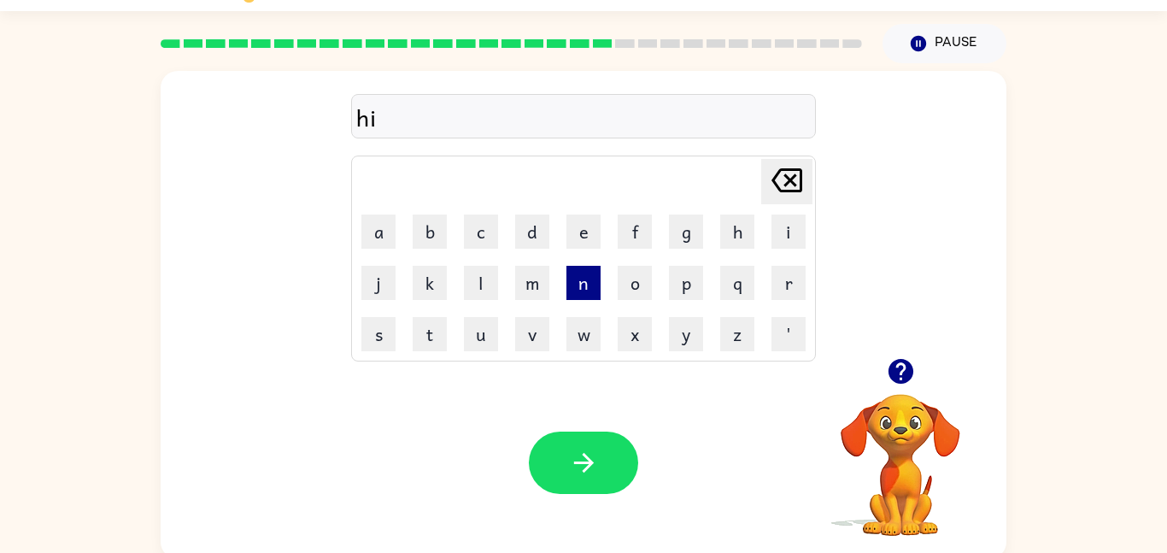
click at [589, 286] on button "n" at bounding box center [583, 283] width 34 height 34
click at [426, 351] on td "t" at bounding box center [430, 334] width 50 height 50
click at [438, 343] on button "t" at bounding box center [430, 334] width 34 height 34
click at [579, 238] on button "e" at bounding box center [583, 231] width 34 height 34
click at [534, 244] on button "d" at bounding box center [532, 231] width 34 height 34
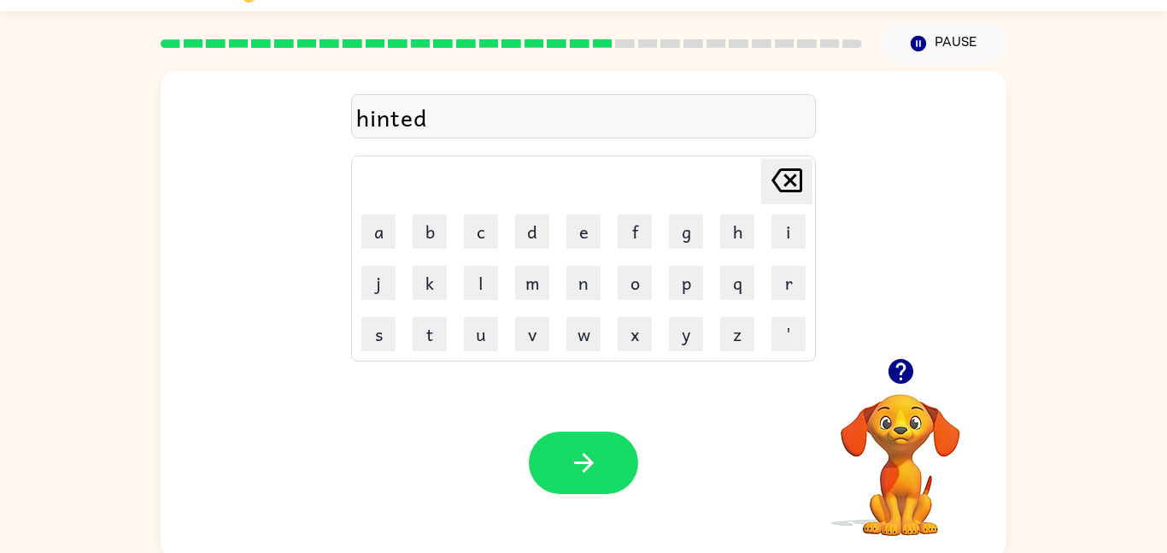
click at [881, 357] on div at bounding box center [900, 371] width 171 height 44
click at [907, 370] on icon "button" at bounding box center [900, 371] width 25 height 25
click at [572, 457] on icon "button" at bounding box center [584, 463] width 30 height 30
click at [815, 443] on video "Your browser must support playing .mp4 files to use Literably. Please try using…" at bounding box center [900, 452] width 171 height 171
click at [472, 240] on button "c" at bounding box center [481, 231] width 34 height 34
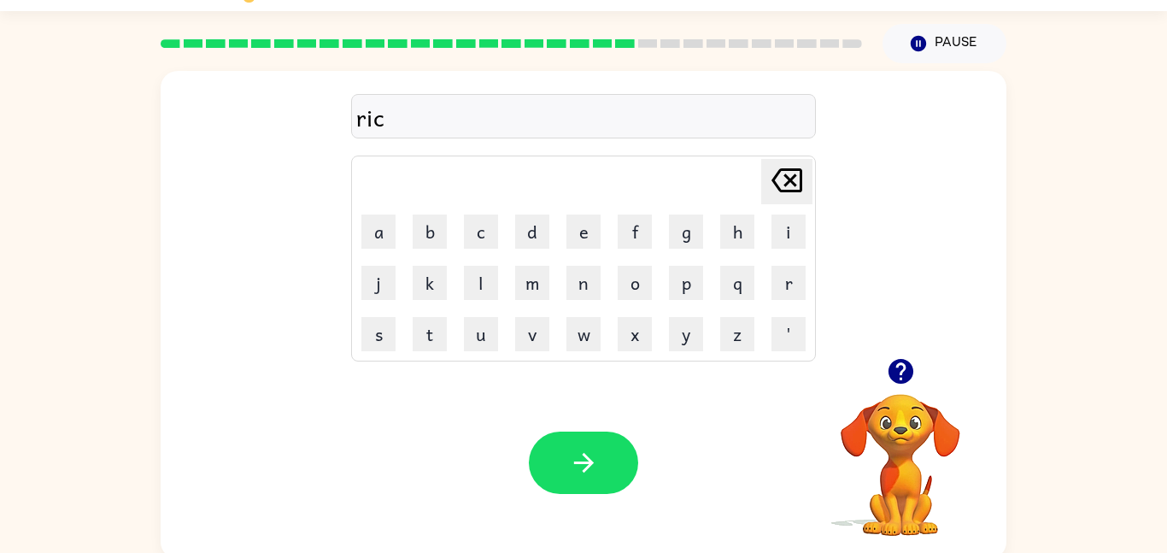
click at [613, 357] on td "x" at bounding box center [635, 334] width 50 height 50
click at [578, 232] on button "e" at bounding box center [583, 231] width 34 height 34
type button "e"
click at [894, 369] on icon "button" at bounding box center [900, 371] width 25 height 25
click at [591, 279] on button "n" at bounding box center [583, 283] width 34 height 34
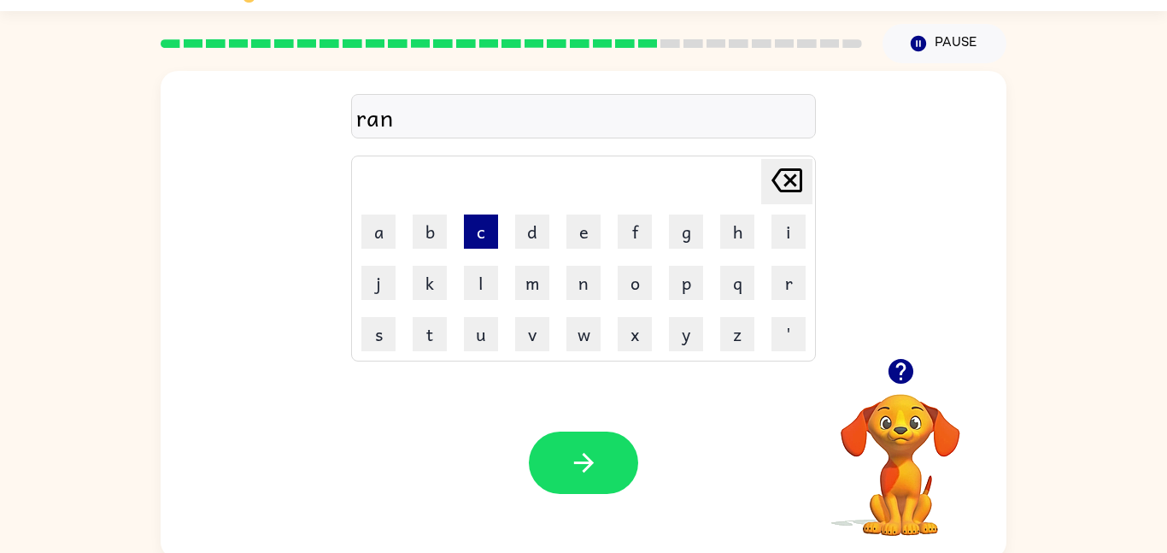
click at [481, 235] on button "c" at bounding box center [481, 231] width 34 height 34
click at [639, 273] on button "o" at bounding box center [635, 283] width 34 height 34
click at [436, 340] on button "t" at bounding box center [430, 334] width 34 height 34
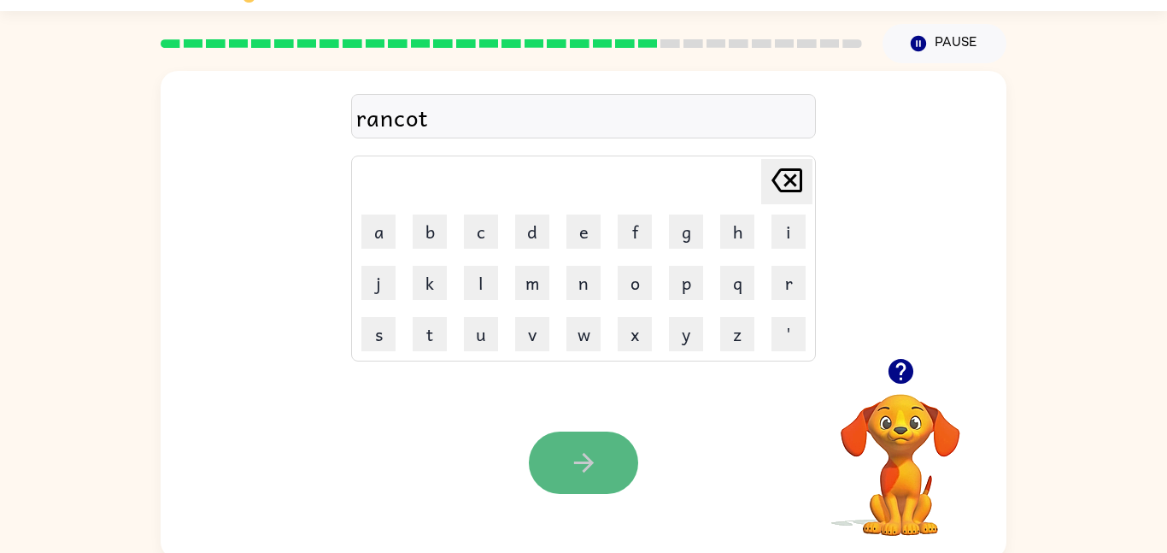
click at [560, 474] on button "button" at bounding box center [583, 462] width 109 height 62
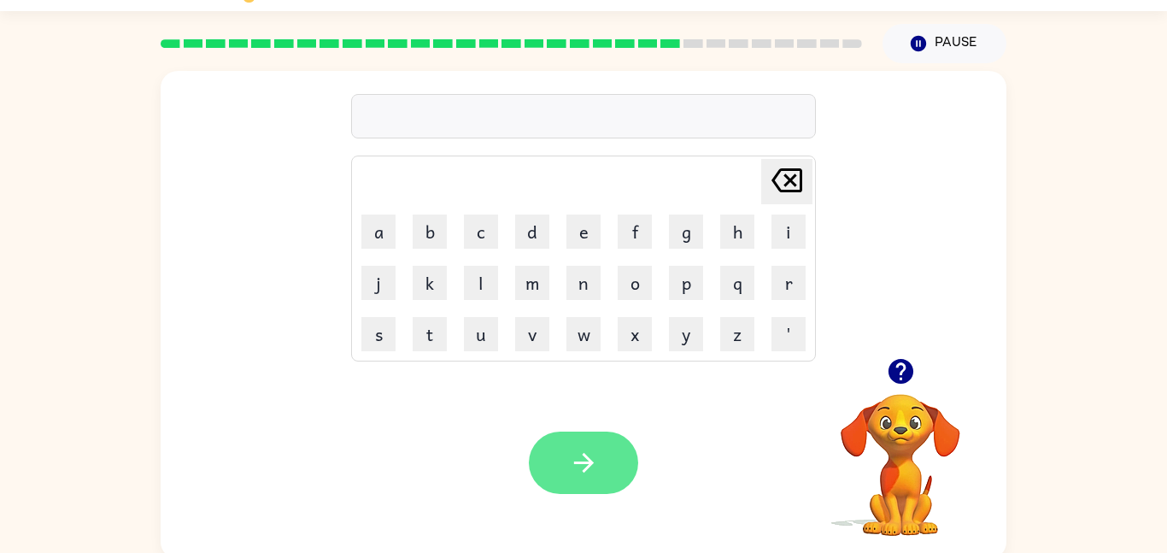
click at [578, 465] on icon "button" at bounding box center [584, 463] width 30 height 30
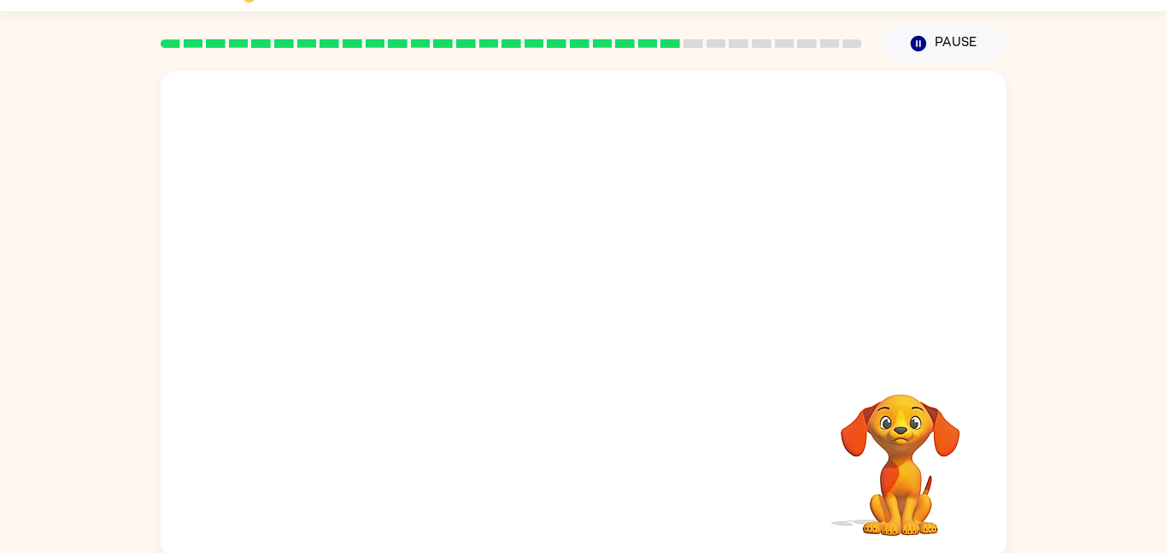
click at [578, 465] on div "Your browser must support playing .mp4 files to use Literably. Please try using…" at bounding box center [584, 315] width 846 height 488
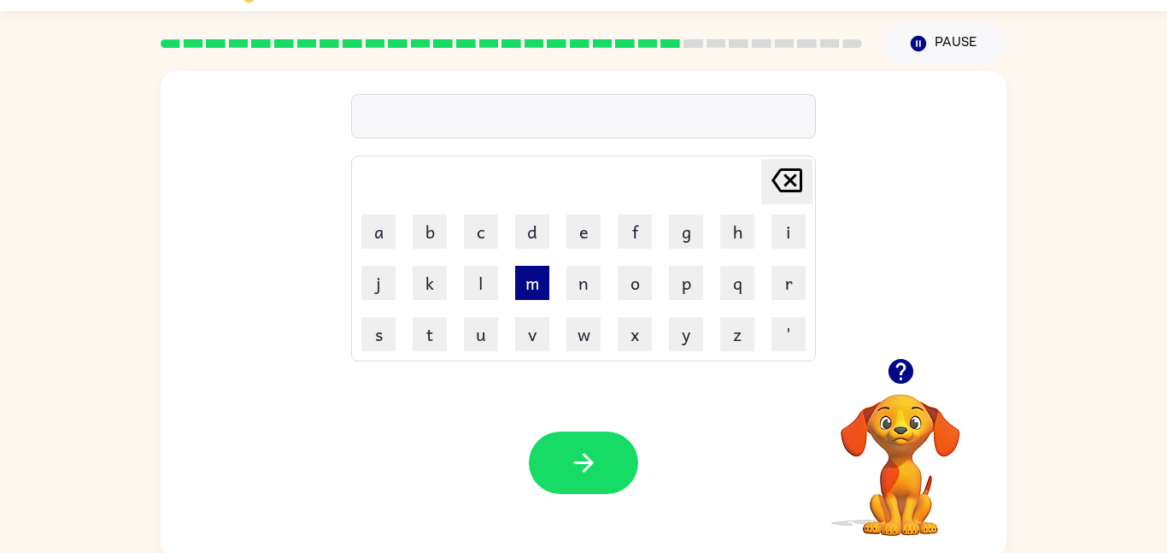
click at [543, 285] on button "m" at bounding box center [532, 283] width 34 height 34
click at [901, 369] on icon "button" at bounding box center [900, 371] width 25 height 25
click at [783, 182] on icon "[PERSON_NAME] last character input" at bounding box center [786, 180] width 41 height 41
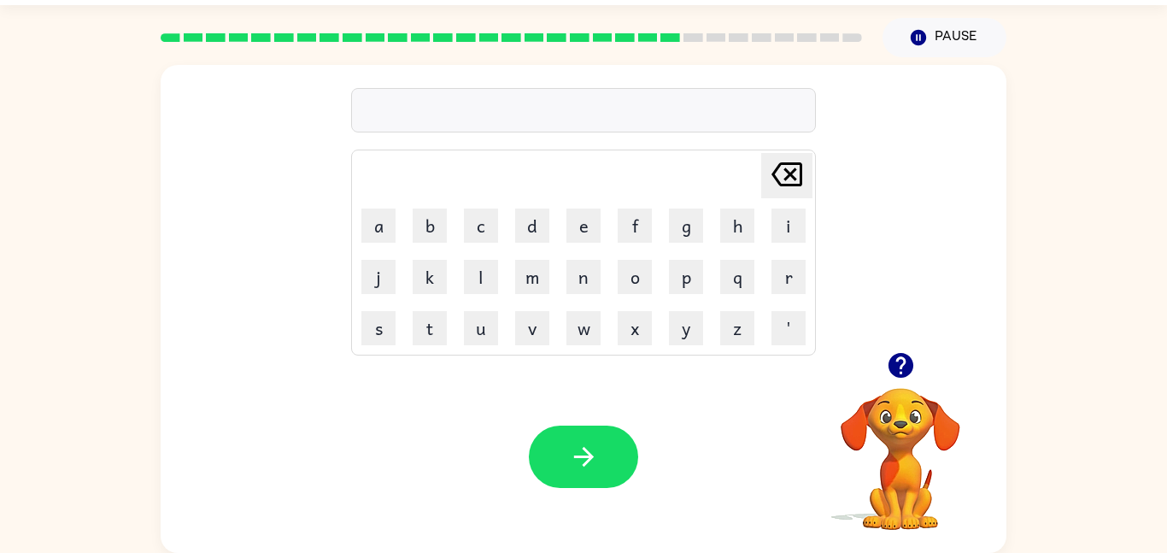
type button "delete"
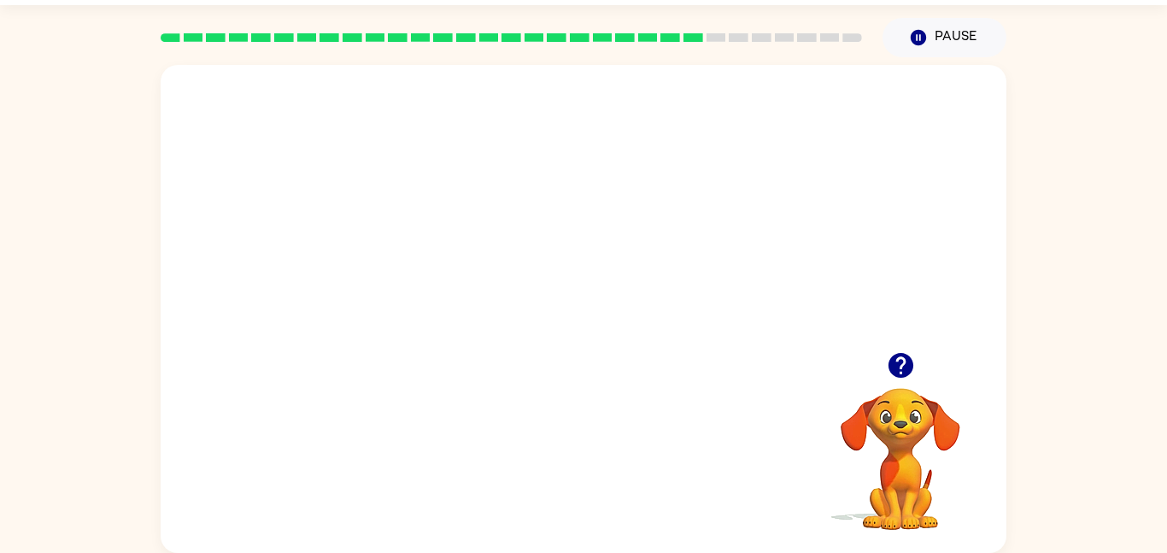
click at [536, 217] on video "Your browser must support playing .mp4 files to use Literably. Please try using…" at bounding box center [584, 208] width 846 height 287
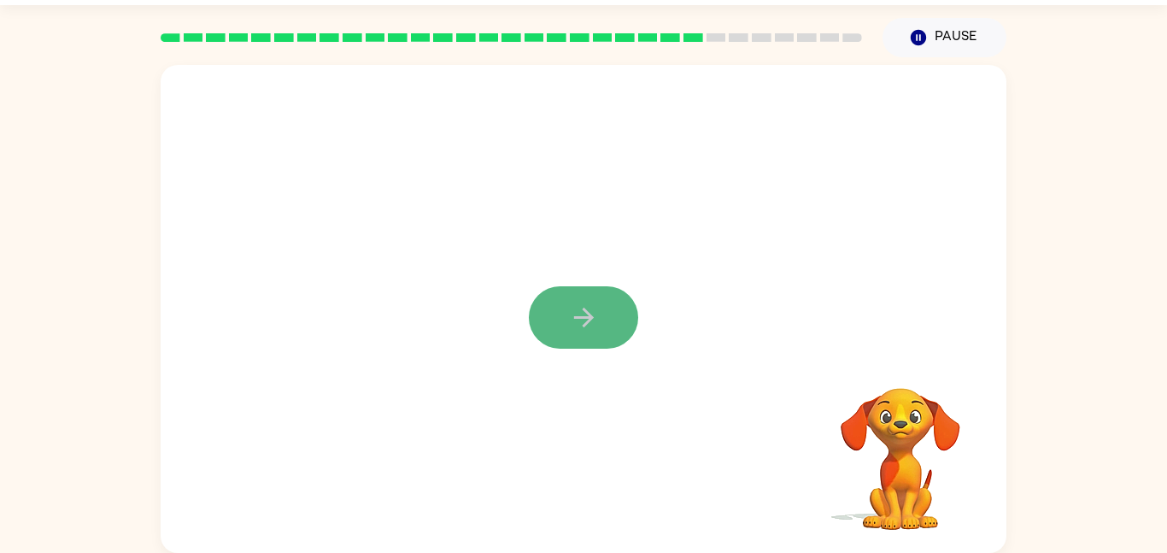
click at [575, 323] on icon "button" at bounding box center [584, 317] width 30 height 30
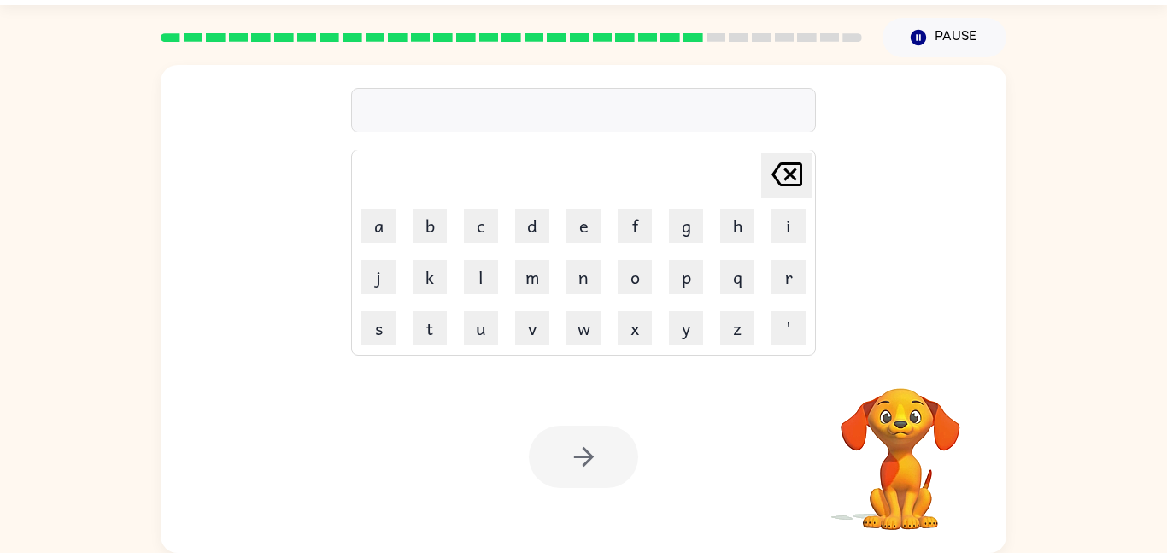
click at [575, 323] on button "w" at bounding box center [583, 328] width 34 height 34
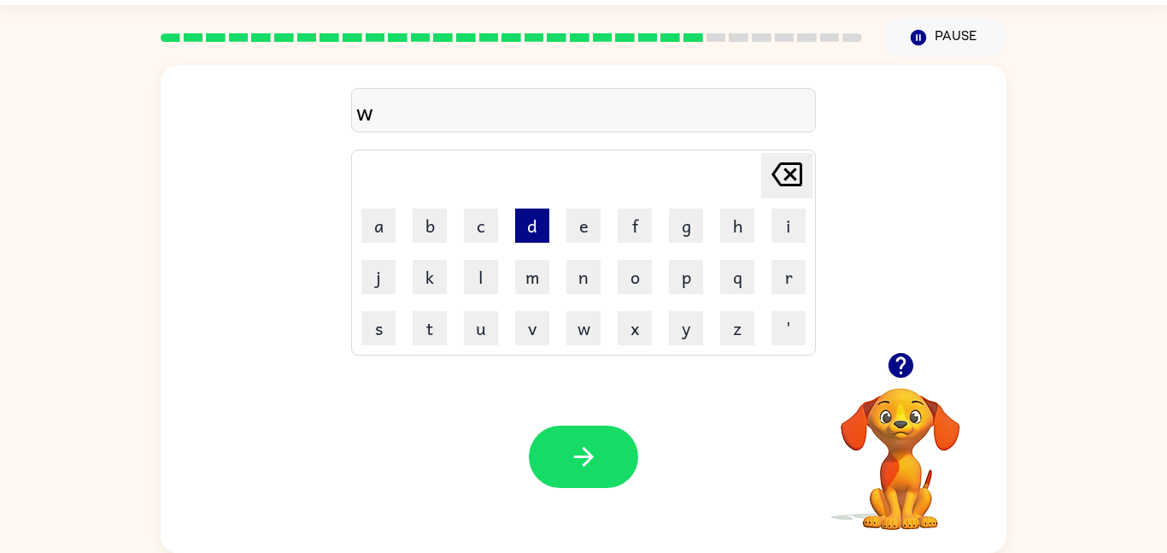
scroll to position [0, 0]
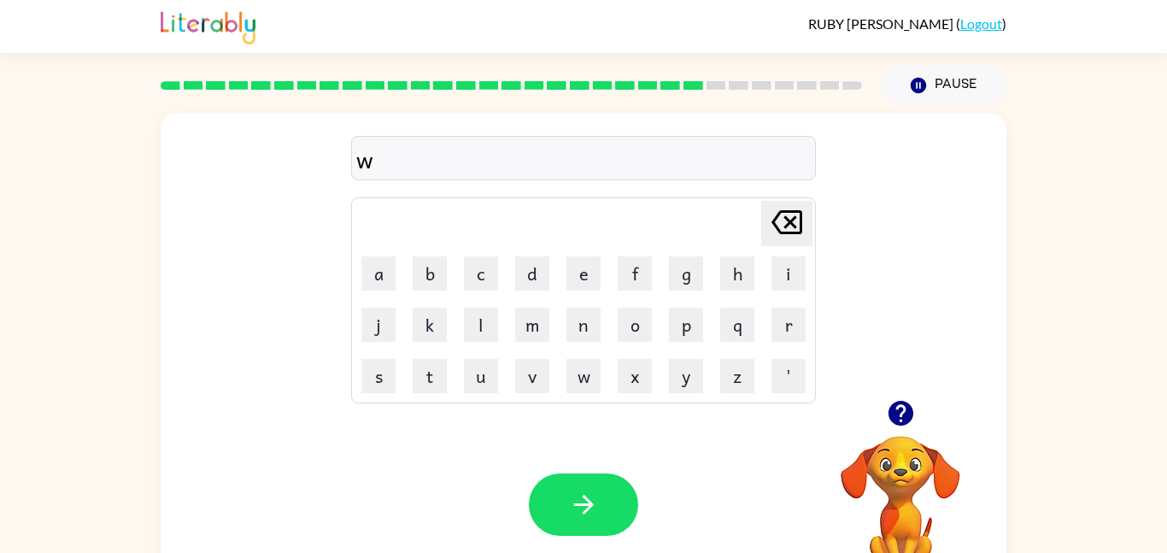
click at [784, 211] on icon at bounding box center [787, 222] width 31 height 24
type button "delete"
type button "a"
type button "b"
click at [414, 242] on td "[PERSON_NAME] last character input" at bounding box center [584, 223] width 460 height 47
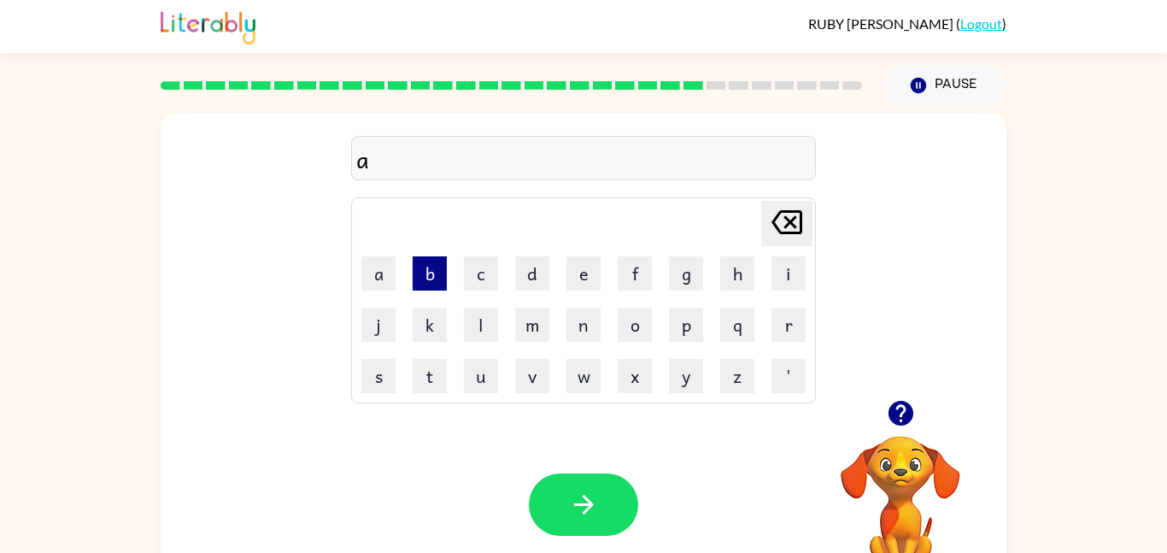
click at [421, 257] on button "b" at bounding box center [430, 273] width 34 height 34
type button "c"
type button "d"
type button "e"
type button "f"
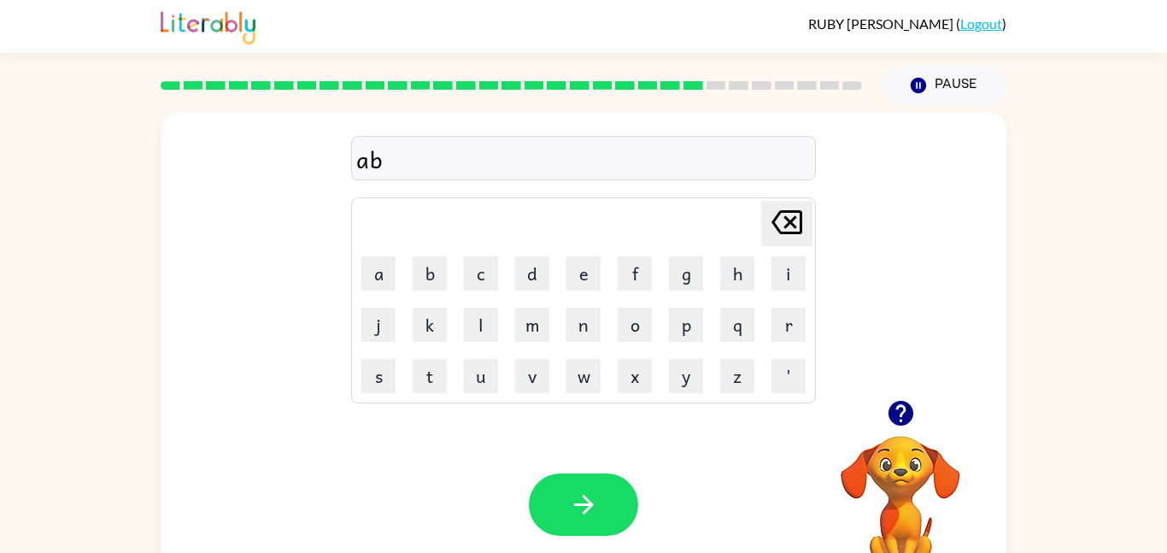
type button "g"
type button "h"
type button "i"
type button "j"
type button "k"
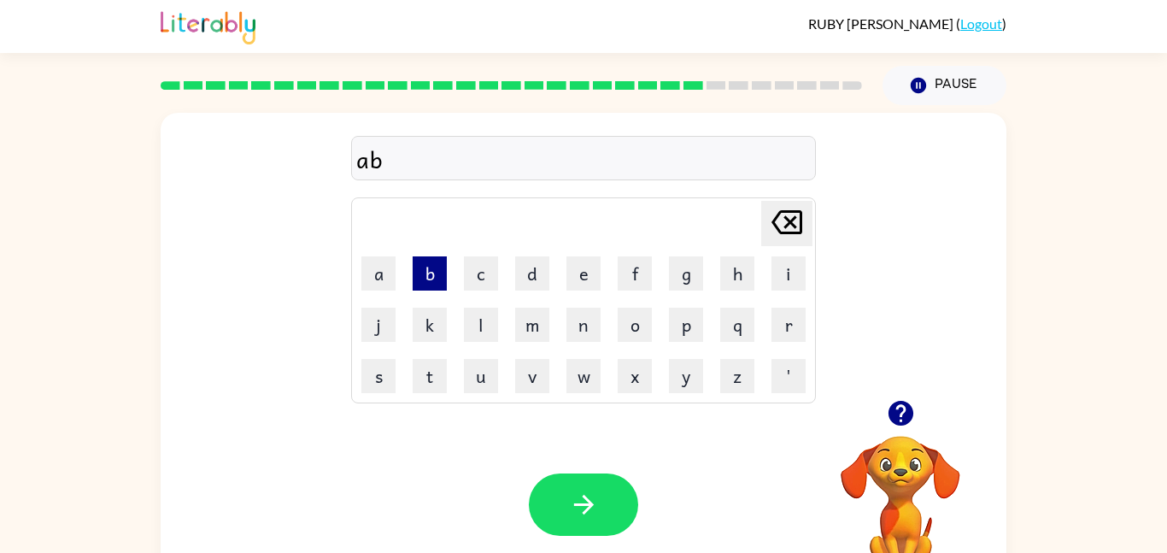
type button "l"
type button "m"
type button "n"
type button "o"
type button "p"
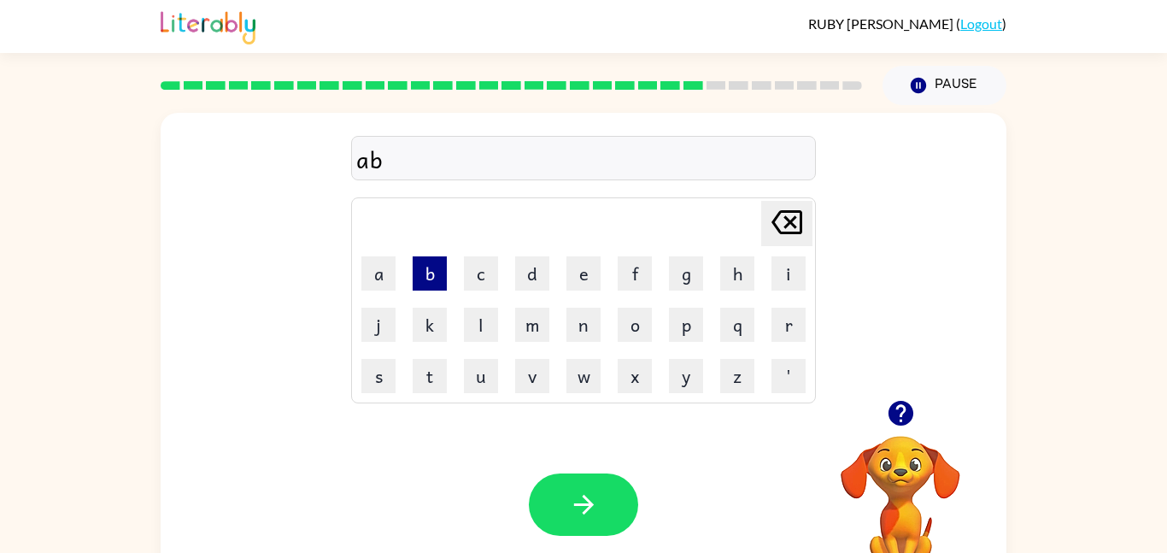
type button "q"
type button "r"
type button "s"
type button "t"
type button "u"
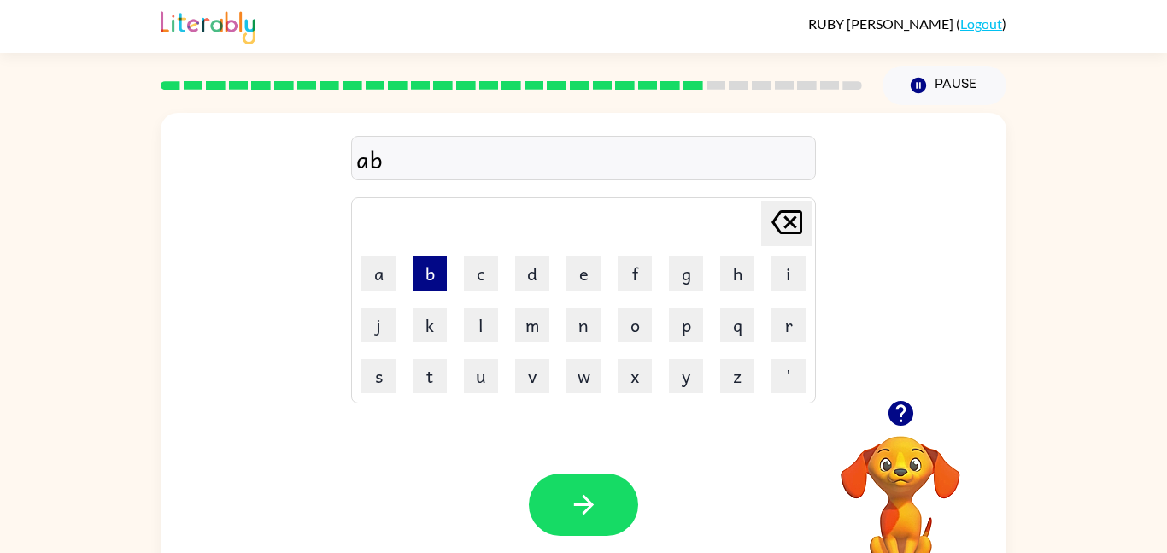
type button "v"
click at [526, 375] on button "v" at bounding box center [532, 376] width 34 height 34
type button "w"
type button "x"
type button "y"
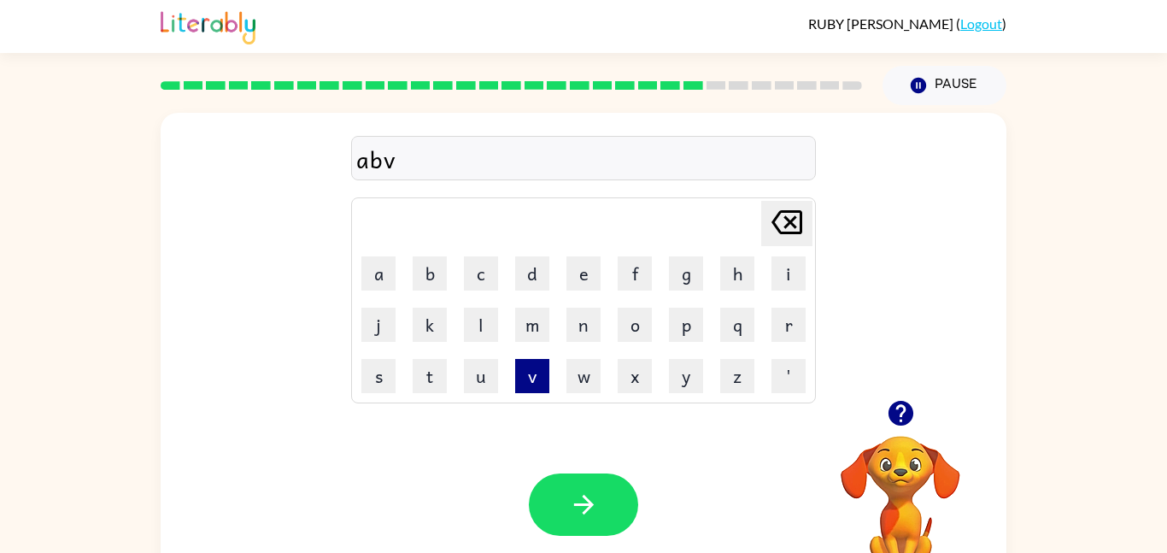
type button "z"
type button "'"
click at [452, 171] on div "abv" at bounding box center [583, 159] width 455 height 36
click at [367, 261] on button "a" at bounding box center [378, 273] width 34 height 34
click at [594, 337] on button "n" at bounding box center [583, 325] width 34 height 34
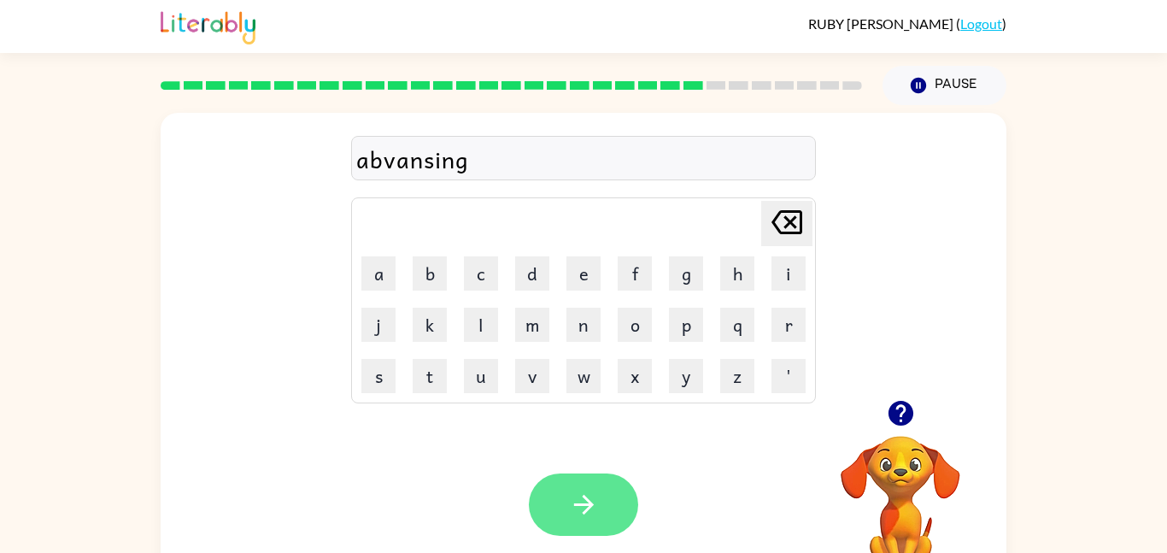
click at [556, 484] on button "button" at bounding box center [583, 504] width 109 height 62
